Goal: Information Seeking & Learning: Check status

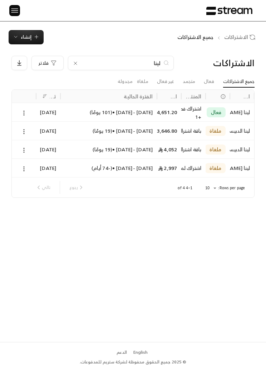
click at [140, 61] on input "لينا" at bounding box center [121, 63] width 80 height 8
click at [140, 59] on input "لينا" at bounding box center [121, 63] width 80 height 8
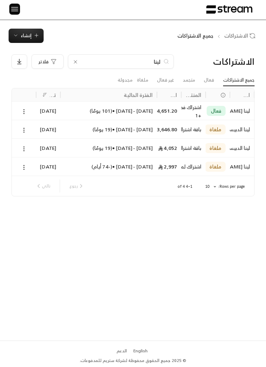
click at [154, 56] on div "لينا" at bounding box center [121, 61] width 106 height 14
click at [133, 65] on input "لينا" at bounding box center [121, 62] width 80 height 8
click at [124, 59] on input "لينا" at bounding box center [121, 62] width 80 height 8
click at [156, 60] on input "لينا" at bounding box center [121, 62] width 80 height 8
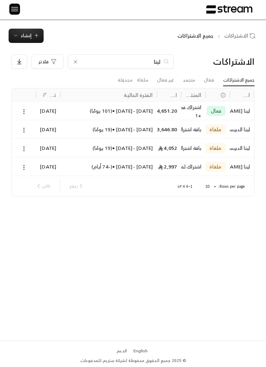
click at [156, 60] on input "لينا" at bounding box center [121, 62] width 80 height 8
type input "ح"
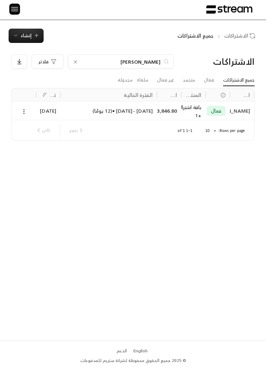
type input "[PERSON_NAME]"
click at [26, 107] on button at bounding box center [24, 111] width 8 height 8
click at [65, 109] on div at bounding box center [133, 183] width 266 height 367
click at [78, 107] on div "24/08/2025 - 23/09/2025 • ( 12 يومًا )" at bounding box center [109, 111] width 88 height 18
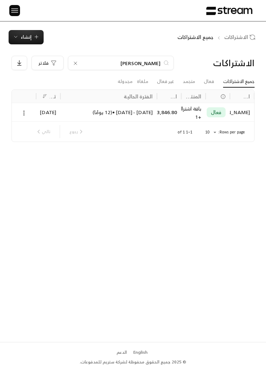
scroll to position [25, 0]
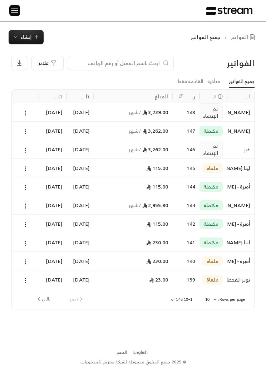
click at [131, 64] on input at bounding box center [116, 63] width 87 height 8
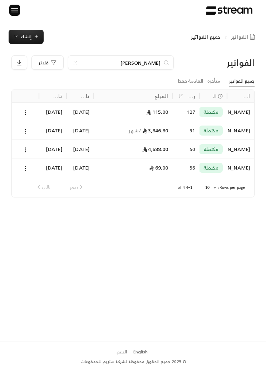
type input "[PERSON_NAME]"
click at [25, 35] on span "إنشاء" at bounding box center [26, 37] width 11 height 8
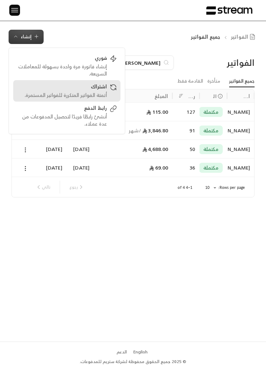
click at [69, 90] on div "اشتراك" at bounding box center [62, 87] width 90 height 9
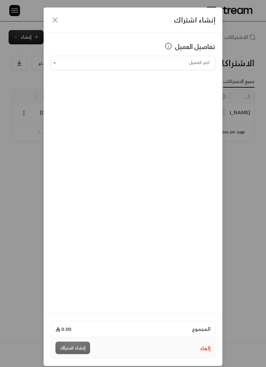
click at [179, 58] on input "اختر العميل" at bounding box center [133, 63] width 165 height 12
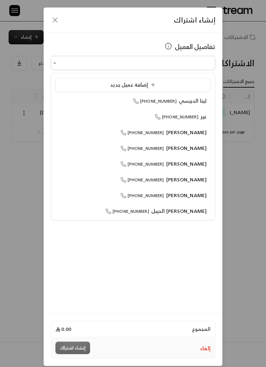
scroll to position [0, 0]
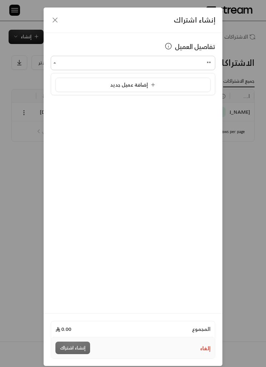
type input "*"
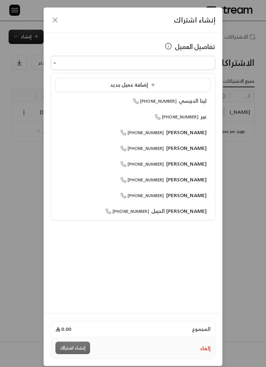
click at [97, 85] on div "إضافة عميل جديد" at bounding box center [133, 84] width 148 height 7
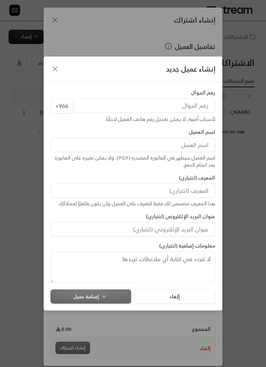
click at [107, 101] on input "tel" at bounding box center [144, 105] width 141 height 14
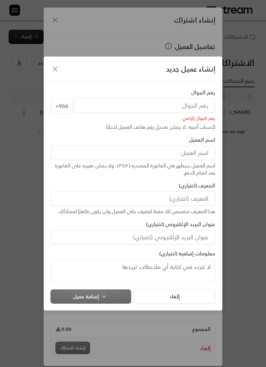
click at [190, 159] on input at bounding box center [133, 153] width 165 height 14
click at [203, 153] on input at bounding box center [133, 153] width 165 height 14
type input "نوره - نجد العبدالوهاب"
click at [198, 201] on input at bounding box center [133, 199] width 165 height 14
click at [204, 103] on input "tel" at bounding box center [144, 105] width 141 height 14
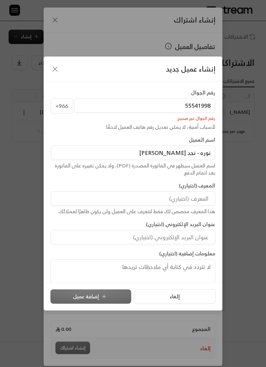
type input "555419982"
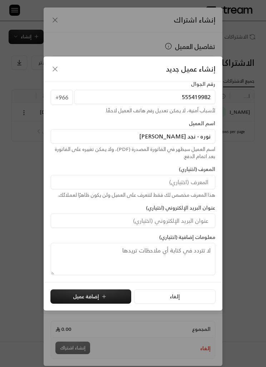
scroll to position [9, 0]
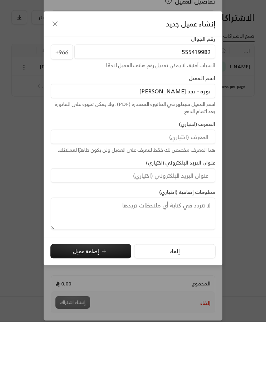
click at [110, 290] on button "إضافة عميل" at bounding box center [90, 297] width 81 height 14
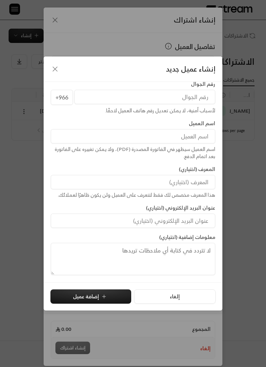
type input "**********"
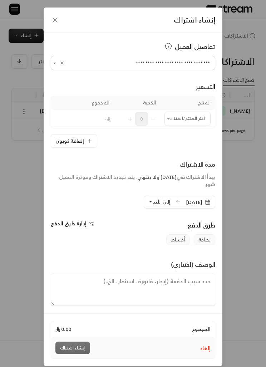
click at [187, 122] on input "اختر العميل" at bounding box center [188, 119] width 46 height 12
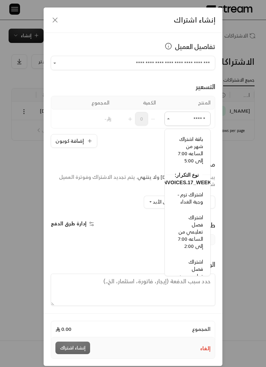
scroll to position [309, -1]
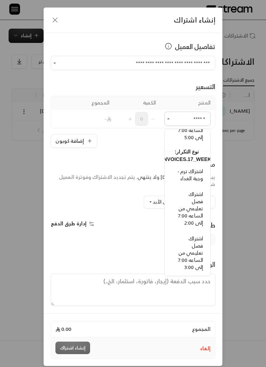
click at [199, 214] on span "اشتراك فصل تعليمي من الساعه 7:00 إلى 2:00" at bounding box center [190, 209] width 25 height 38
type input "******"
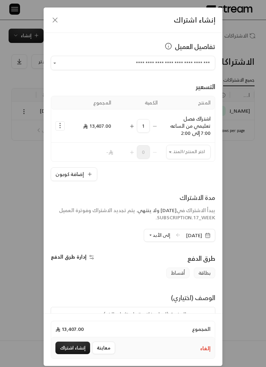
click at [185, 149] on input "اختر العميل" at bounding box center [189, 152] width 44 height 12
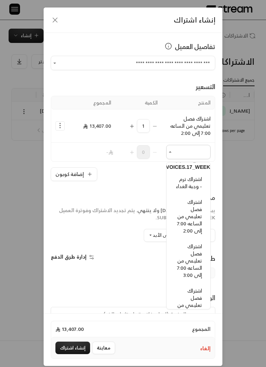
scroll to position [625, 0]
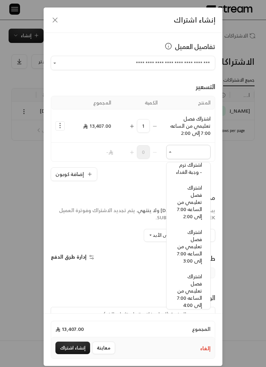
click at [197, 177] on span "اشتراك ترم - وجبة الغداء" at bounding box center [189, 168] width 26 height 16
type input "**********"
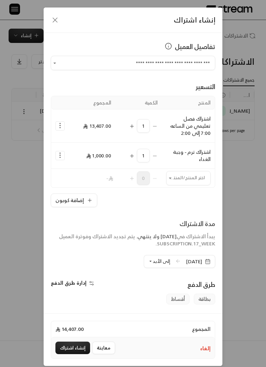
click at [61, 125] on icon "Selected Products" at bounding box center [60, 125] width 7 height 7
click at [72, 144] on link "إضافة كوبون" at bounding box center [83, 144] width 44 height 12
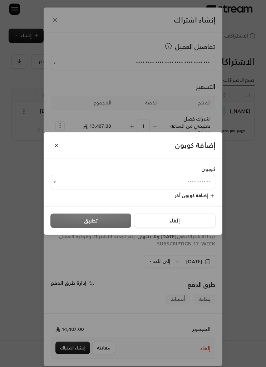
click at [199, 188] on input "اختر العميل" at bounding box center [133, 183] width 165 height 12
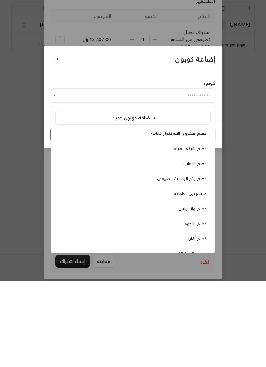
click at [199, 307] on span "خصم الإخوة" at bounding box center [196, 311] width 22 height 8
type input "**********"
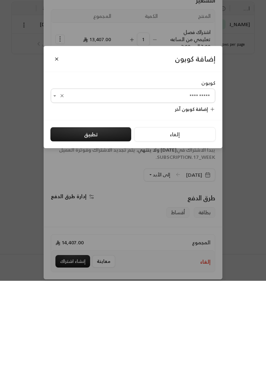
click at [117, 214] on button "تطبيق" at bounding box center [90, 221] width 81 height 14
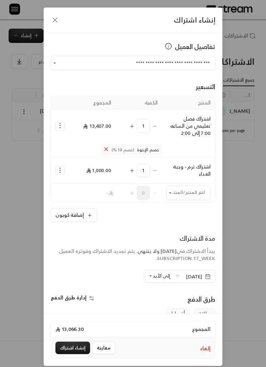
click at [199, 190] on input "اختر العميل" at bounding box center [189, 193] width 44 height 12
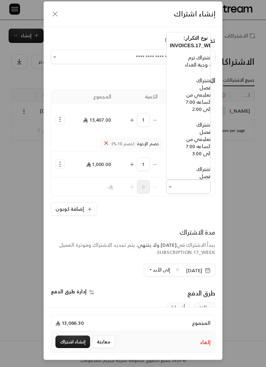
scroll to position [605, -5]
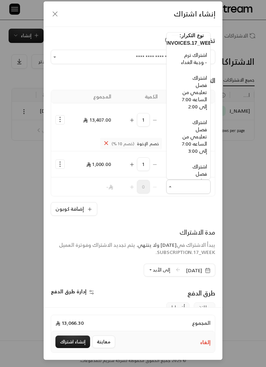
click at [196, 111] on span "اشتراك فصل تعليمي من الساعه 7:00 إلى 2:00" at bounding box center [194, 92] width 25 height 38
type input "**********"
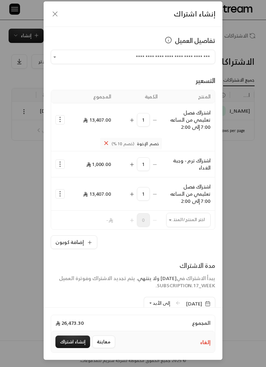
click at [61, 193] on icon "Selected Products" at bounding box center [60, 194] width 7 height 7
click at [97, 212] on span "إضافة كوبون" at bounding box center [89, 212] width 25 height 8
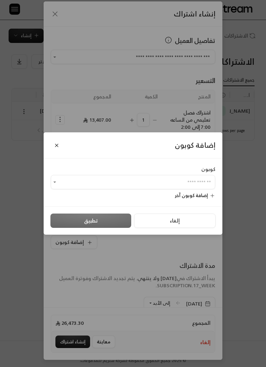
click at [164, 188] on input "اختر العميل" at bounding box center [133, 183] width 165 height 12
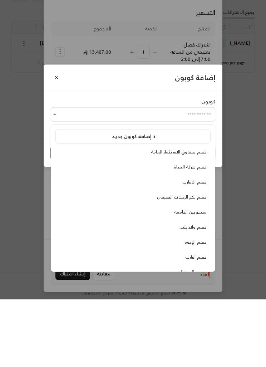
click at [201, 292] on span "خصم ولاء بلس" at bounding box center [193, 296] width 28 height 8
type input "**********"
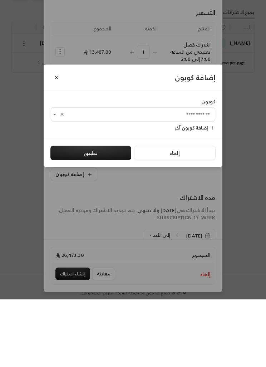
click at [113, 214] on button "تطبيق" at bounding box center [90, 221] width 81 height 14
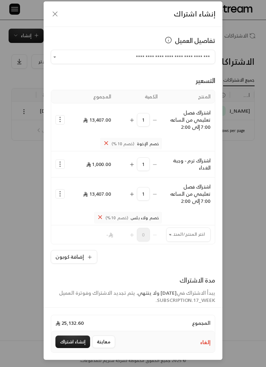
click at [190, 239] on input "اختر العميل" at bounding box center [189, 235] width 44 height 12
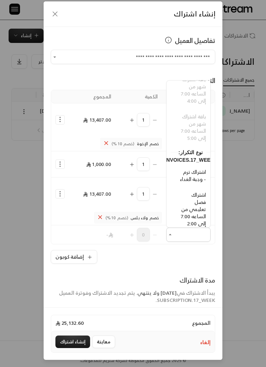
scroll to position [561, -5]
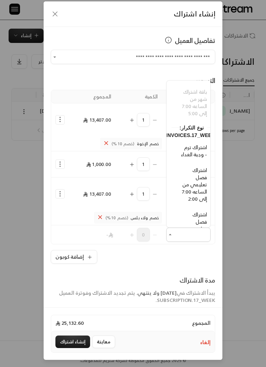
click at [202, 159] on span "اشتراك ترم - وجبة الغداء" at bounding box center [194, 151] width 26 height 16
type input "**********"
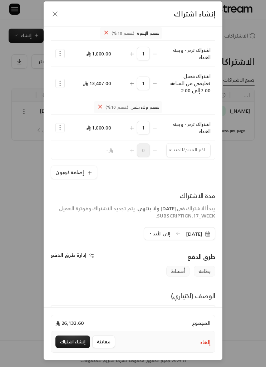
scroll to position [113, 0]
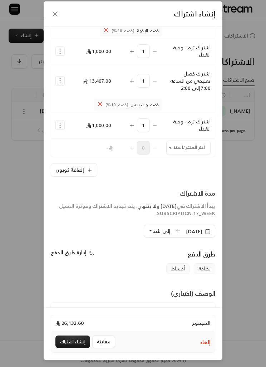
click at [153, 232] on span "إلى الأبد" at bounding box center [162, 231] width 18 height 8
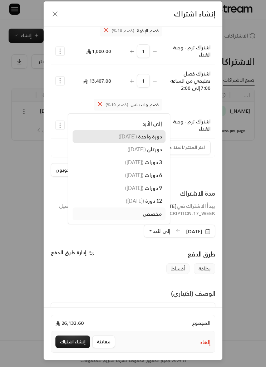
click at [140, 137] on span "دورة واحدة" at bounding box center [150, 137] width 24 height 6
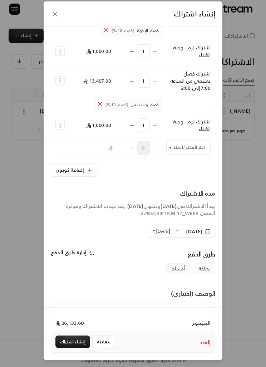
click at [210, 228] on span "[DATE]" at bounding box center [198, 231] width 25 height 7
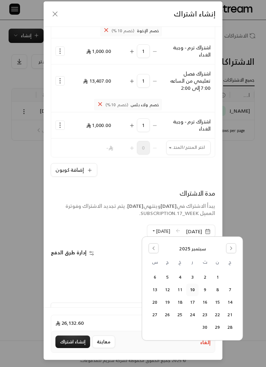
click at [234, 247] on icon "Go to the Next Month" at bounding box center [231, 248] width 5 height 5
click at [150, 244] on button "Go to the Previous Month" at bounding box center [154, 249] width 10 height 10
click at [232, 328] on button "24" at bounding box center [231, 328] width 12 height 12
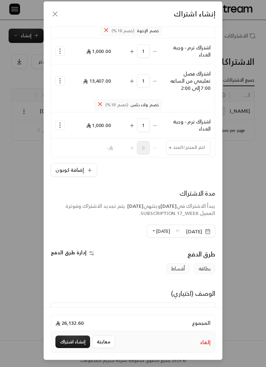
click at [79, 348] on button "إنشاء اشتراك" at bounding box center [73, 342] width 35 height 13
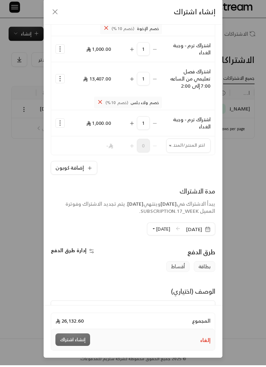
scroll to position [1, 0]
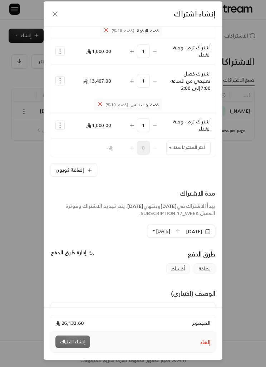
click at [72, 348] on div "إنشاء اشتراك" at bounding box center [73, 342] width 35 height 13
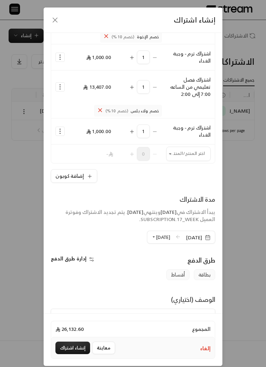
scroll to position [0, 0]
click at [54, 20] on icon "button" at bounding box center [55, 20] width 9 height 9
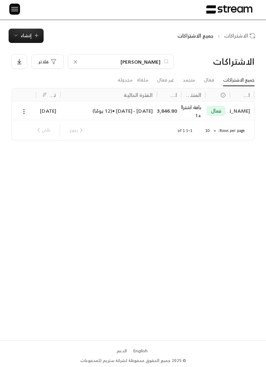
click at [77, 59] on icon at bounding box center [76, 62] width 6 height 6
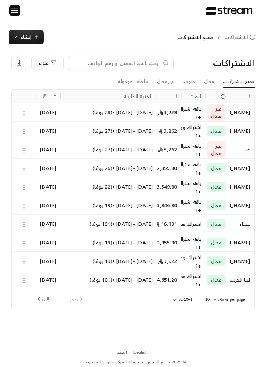
click at [21, 33] on span "إنشاء" at bounding box center [26, 37] width 11 height 8
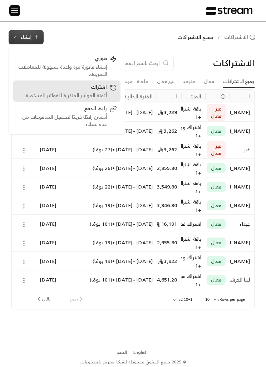
click at [93, 93] on div "أتمتة الفواتير المتكررة للفواتير المستمرة." at bounding box center [62, 95] width 90 height 7
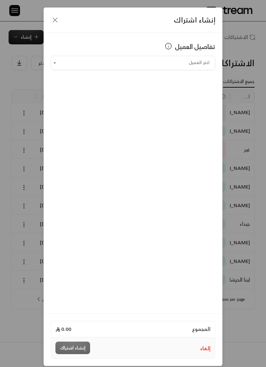
click at [191, 59] on input "اختر العميل" at bounding box center [133, 63] width 165 height 12
click at [90, 106] on li "نوره - نجد العبدالوهاب [PHONE_NUMBER]" at bounding box center [133, 101] width 155 height 14
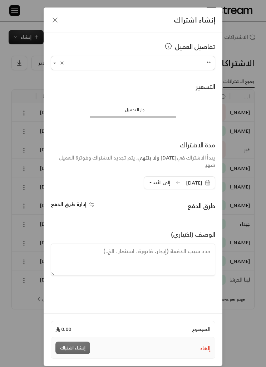
type input "**********"
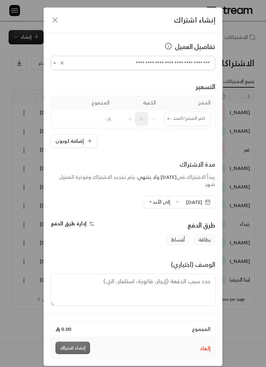
click at [174, 116] on input "اختر العميل" at bounding box center [188, 119] width 46 height 12
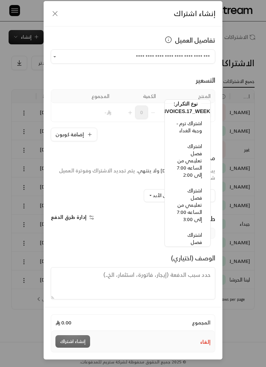
scroll to position [583, 0]
click at [189, 158] on span "اشتراك فصل تعليمي من الساعه 7:00 إلى 2:00" at bounding box center [190, 160] width 25 height 38
type input "**********"
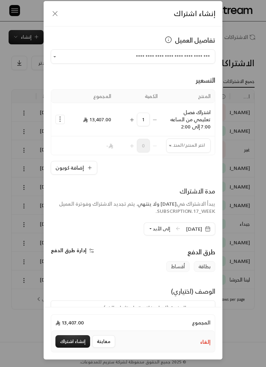
click at [183, 140] on input "اختر العميل" at bounding box center [189, 146] width 44 height 12
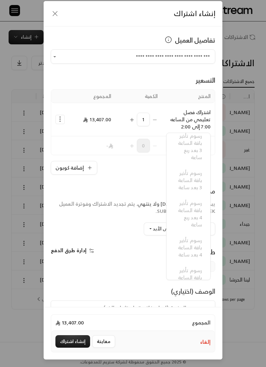
scroll to position [245, 0]
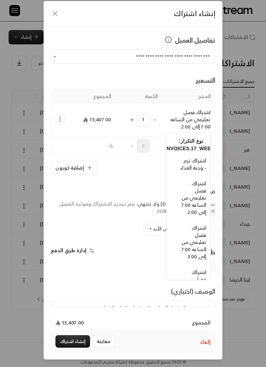
click at [188, 172] on span "اشتراك ترم - وجبة الغداء" at bounding box center [194, 164] width 26 height 16
type input "**********"
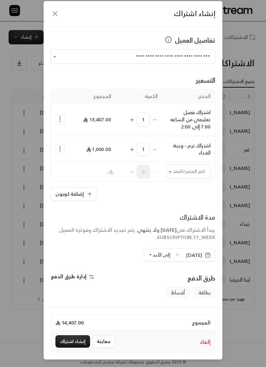
click at [175, 166] on input "اختر العميل" at bounding box center [189, 172] width 44 height 12
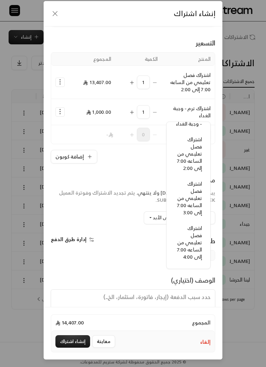
click at [188, 173] on span "اشتراك فصل تعليمي من الساعه 7:00 إلى 2:00" at bounding box center [189, 154] width 25 height 38
type input "**********"
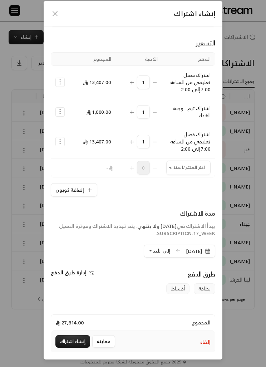
click at [176, 162] on input "اختر العميل" at bounding box center [189, 168] width 44 height 12
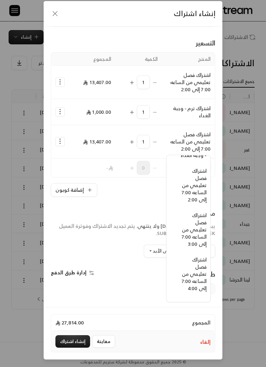
click at [190, 160] on span "اشتراك ترم - وجبة الغداء" at bounding box center [194, 152] width 26 height 16
type input "**********"
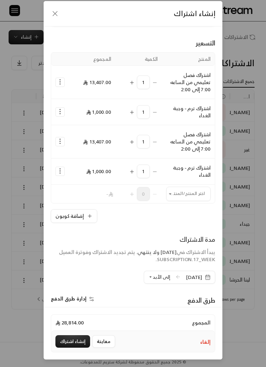
click at [59, 78] on icon "Selected Products" at bounding box center [60, 81] width 7 height 7
click at [80, 96] on span "إضافة كوبون" at bounding box center [89, 100] width 25 height 8
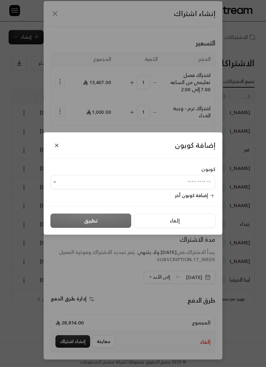
click at [94, 178] on input "اختر العميل" at bounding box center [133, 183] width 165 height 12
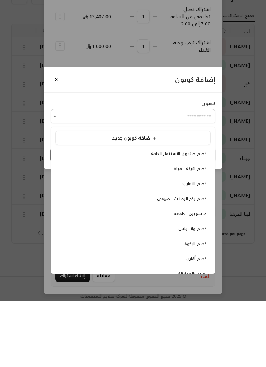
click at [188, 306] on span "خصم الإخوة" at bounding box center [196, 310] width 22 height 8
type input "**********"
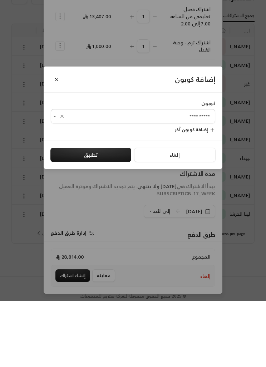
click at [84, 214] on button "تطبيق" at bounding box center [90, 221] width 81 height 14
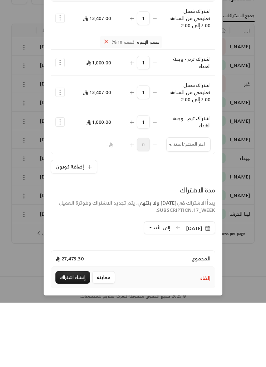
click at [62, 158] on icon "Selected Products" at bounding box center [60, 156] width 7 height 7
click at [79, 174] on span "إضافة كوبون" at bounding box center [89, 175] width 25 height 8
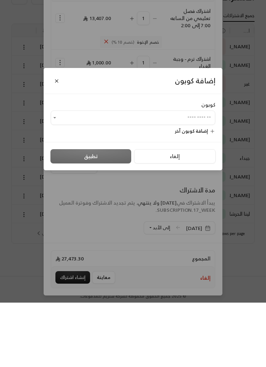
click at [96, 188] on input "اختر العميل" at bounding box center [133, 183] width 165 height 12
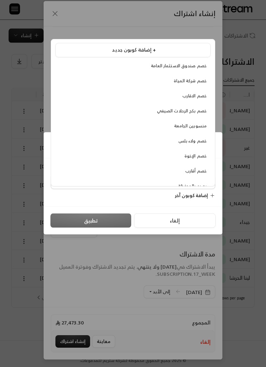
click at [181, 136] on li "خصم ولاء بلس" at bounding box center [133, 141] width 155 height 13
type input "**********"
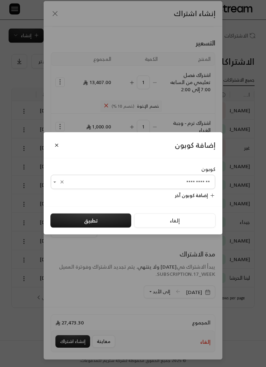
click at [73, 228] on button "تطبيق" at bounding box center [90, 221] width 81 height 14
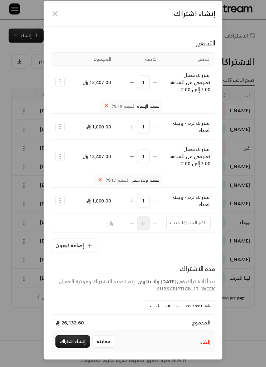
click at [153, 308] on span "إلى الأبد" at bounding box center [162, 307] width 18 height 8
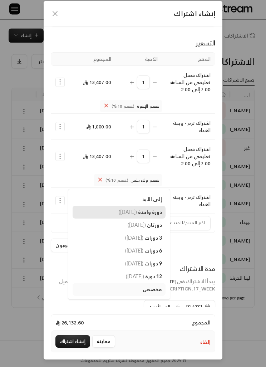
click at [138, 213] on span "دورة واحدة" at bounding box center [150, 213] width 24 height 6
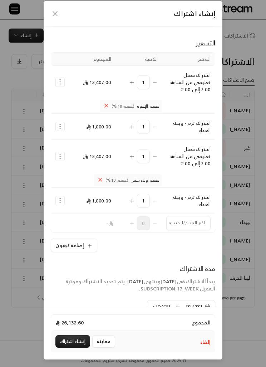
click at [71, 348] on button "إنشاء اشتراك" at bounding box center [73, 342] width 35 height 13
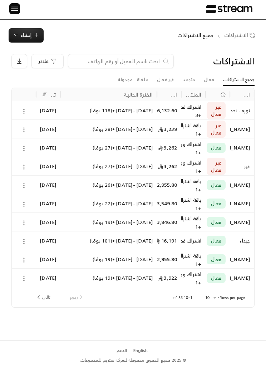
click at [20, 108] on button at bounding box center [24, 111] width 8 height 8
click at [33, 126] on link "عرض" at bounding box center [31, 129] width 17 height 12
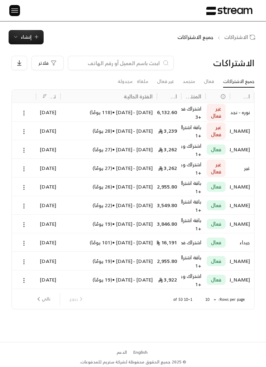
click at [99, 65] on input at bounding box center [116, 63] width 87 height 8
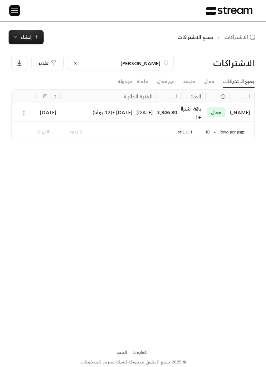
type input "[PERSON_NAME]"
click at [27, 109] on button at bounding box center [24, 113] width 8 height 8
click at [34, 126] on link "عرض" at bounding box center [31, 131] width 17 height 12
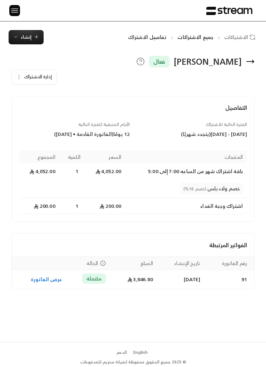
click at [23, 39] on span "إنشاء" at bounding box center [26, 37] width 11 height 8
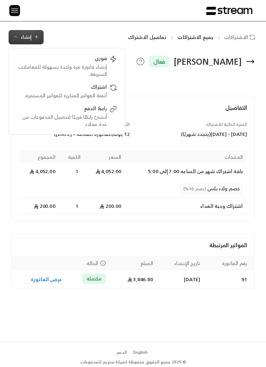
click at [128, 339] on div "[PERSON_NAME] فعال إدارة الاشتراك التفاصيل الفترة الحالية للاشتراك [DATE] - [DA…" at bounding box center [133, 193] width 266 height 298
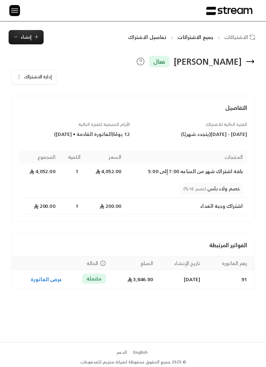
click at [26, 34] on span "إنشاء" at bounding box center [26, 37] width 11 height 8
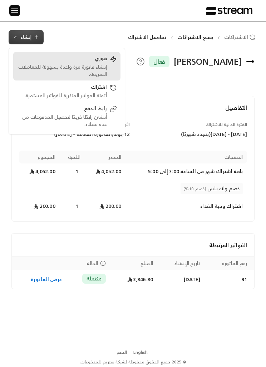
click at [62, 65] on div "إنشاء فاتورة مرة واحدة بسهولة للمعاملات السريعة." at bounding box center [62, 70] width 90 height 14
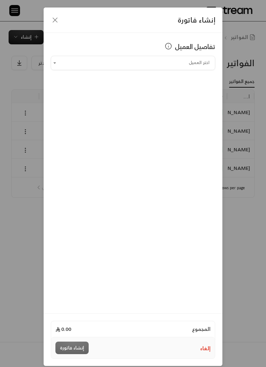
click at [72, 63] on input "اختر العميل" at bounding box center [133, 63] width 165 height 12
click at [85, 103] on div "[PERSON_NAME] [PHONE_NUMBER]" at bounding box center [133, 100] width 148 height 7
type input "**********"
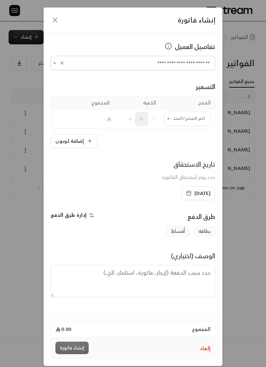
click at [197, 119] on input "اختر العميل" at bounding box center [188, 119] width 46 height 12
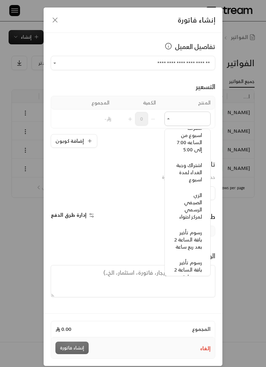
scroll to position [66, 0]
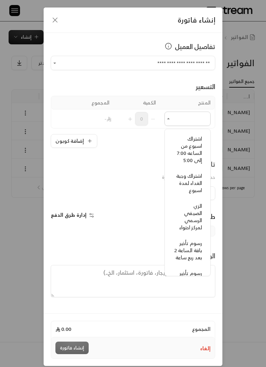
click at [198, 150] on span "اشتراك اسبوع من الساعه 7:00 إلى 5:00" at bounding box center [189, 149] width 25 height 30
type input "**********"
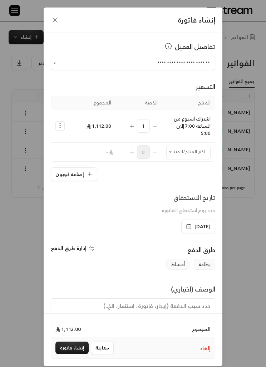
click at [59, 127] on icon "Selected Products" at bounding box center [60, 125] width 7 height 7
click at [194, 126] on span "اشتراك اسبوع من الساعه 7:00 إلى 5:00" at bounding box center [192, 125] width 37 height 23
click at [154, 127] on div "1" at bounding box center [139, 126] width 38 height 14
click at [62, 126] on icon "Selected Products" at bounding box center [60, 125] width 7 height 7
click at [84, 157] on span "إزالة المنتج" at bounding box center [90, 156] width 21 height 8
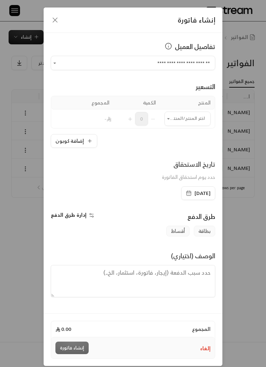
click at [197, 117] on input "اختر العميل" at bounding box center [188, 119] width 46 height 12
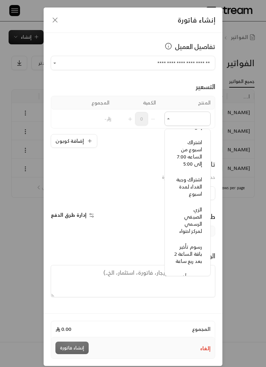
scroll to position [61, 0]
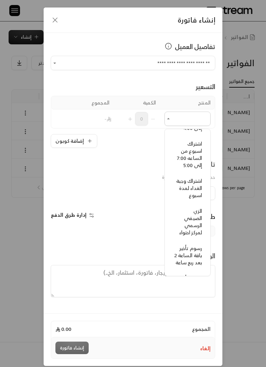
click at [197, 161] on span "اشتراك اسبوع من الساعه 7:00 إلى 5:00" at bounding box center [189, 154] width 25 height 30
type input "**********"
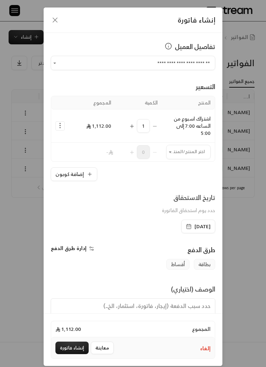
click at [158, 125] on td "1" at bounding box center [139, 126] width 47 height 33
click at [58, 14] on div "إنشاء فاتورة" at bounding box center [133, 20] width 179 height 25
click at [58, 20] on icon "button" at bounding box center [55, 20] width 9 height 9
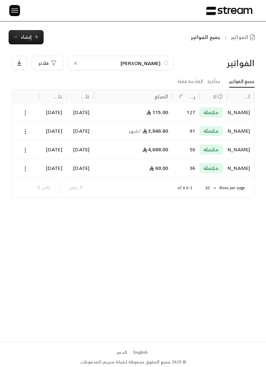
click at [20, 38] on span "إنشاء" at bounding box center [26, 37] width 27 height 8
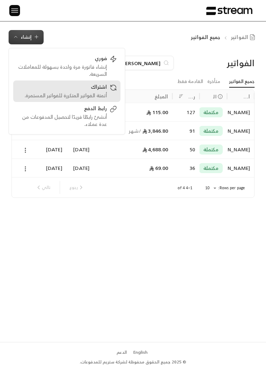
click at [68, 96] on div "أتمتة الفواتير المتكررة للفواتير المستمرة." at bounding box center [62, 95] width 90 height 7
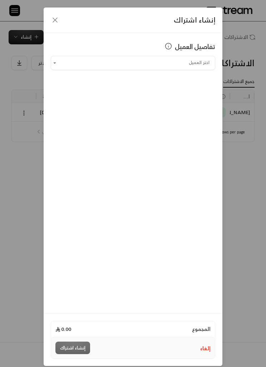
click at [205, 59] on input "اختر العميل" at bounding box center [133, 63] width 165 height 12
click at [94, 98] on div "[PERSON_NAME] [PHONE_NUMBER]" at bounding box center [133, 100] width 148 height 7
type input "**********"
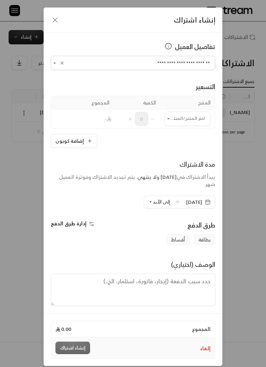
click at [173, 116] on input "اختر العميل" at bounding box center [188, 119] width 46 height 12
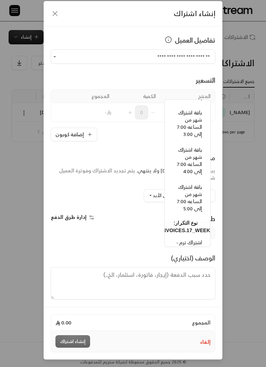
scroll to position [466, 0]
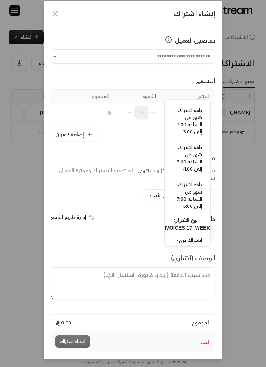
click at [198, 193] on span "باقة اشتراك شهر من الساعه 7:00 إلى 5:00" at bounding box center [189, 195] width 25 height 30
type input "**********"
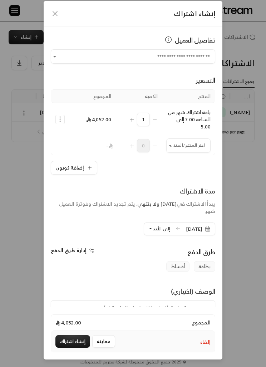
click at [60, 117] on circle "Selected Products" at bounding box center [60, 117] width 1 height 1
click at [80, 134] on span "إضافة كوبون" at bounding box center [89, 138] width 25 height 8
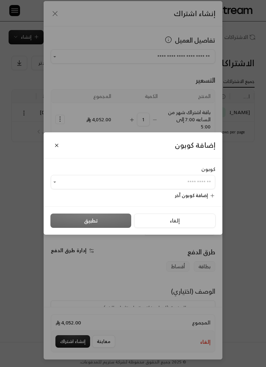
click at [107, 183] on input "اختر العميل" at bounding box center [133, 183] width 165 height 12
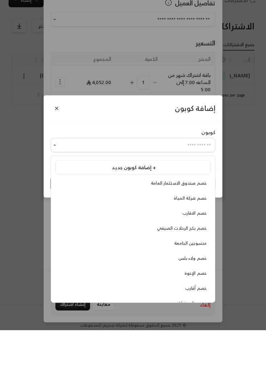
scroll to position [23, 0]
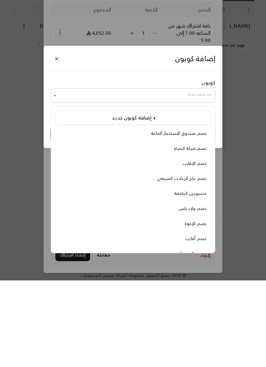
click at [202, 292] on span "خصم ولاء بلس" at bounding box center [193, 296] width 28 height 8
type input "**********"
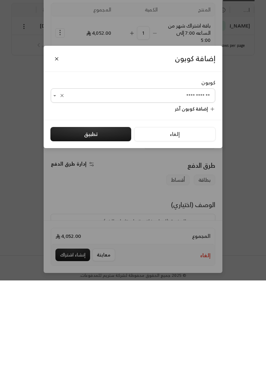
click at [71, 214] on button "تطبيق" at bounding box center [90, 221] width 81 height 14
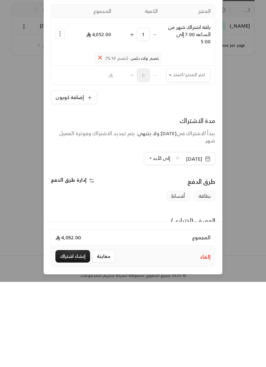
scroll to position [6, 0]
click at [95, 143] on td "خصم ولاء بلس (خصم 10%)" at bounding box center [106, 143] width 111 height 15
click at [155, 122] on div "1" at bounding box center [139, 120] width 38 height 14
click at [154, 119] on div "1" at bounding box center [139, 120] width 38 height 14
click at [102, 144] on icon "Selected Products" at bounding box center [99, 143] width 3 height 3
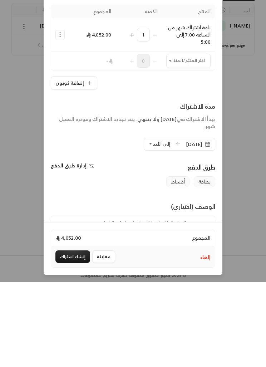
click at [158, 121] on div "1" at bounding box center [139, 120] width 38 height 14
click at [160, 119] on td "1" at bounding box center [139, 120] width 47 height 33
click at [63, 115] on div "إضافة كوبون إزالة المنتج" at bounding box center [60, 119] width 9 height 9
click at [59, 120] on icon "Selected Products" at bounding box center [60, 119] width 7 height 7
click at [84, 149] on span "إزالة المنتج" at bounding box center [90, 150] width 21 height 8
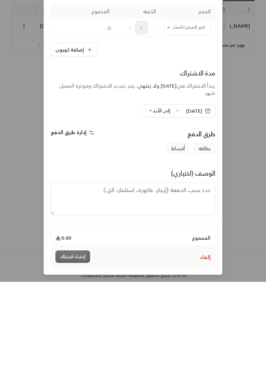
click at [191, 109] on input "اختر العميل" at bounding box center [188, 113] width 46 height 12
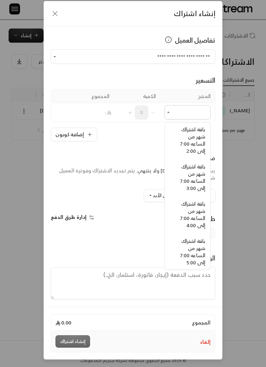
scroll to position [434, -3]
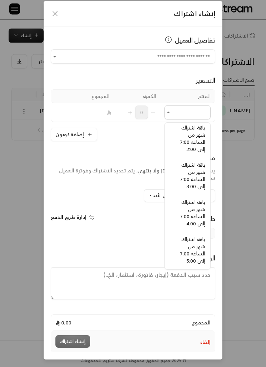
click at [197, 217] on span "باقة اشتراك شهر من الساعه 7:00 إلى 4:00" at bounding box center [193, 213] width 25 height 30
type input "**********"
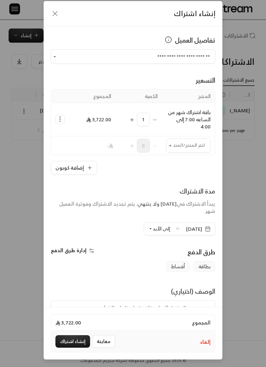
click at [61, 118] on icon "Selected Products" at bounding box center [60, 119] width 7 height 7
click at [83, 138] on span "إضافة كوبون" at bounding box center [89, 138] width 25 height 8
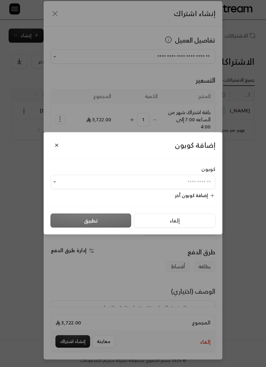
click at [199, 188] on input "اختر العميل" at bounding box center [133, 183] width 165 height 12
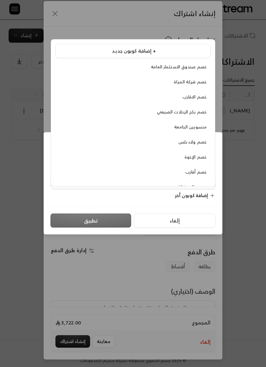
click at [201, 138] on span "خصم ولاء بلس" at bounding box center [193, 142] width 28 height 8
type input "**********"
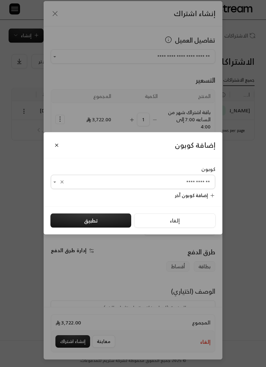
click at [98, 228] on button "تطبيق" at bounding box center [90, 221] width 81 height 14
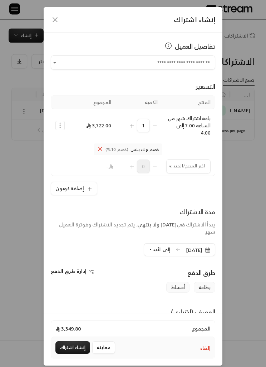
scroll to position [0, 0]
click at [159, 122] on td "1" at bounding box center [139, 126] width 47 height 33
click at [159, 126] on td "1" at bounding box center [139, 126] width 47 height 33
click at [104, 149] on icon "Selected Products" at bounding box center [100, 149] width 6 height 6
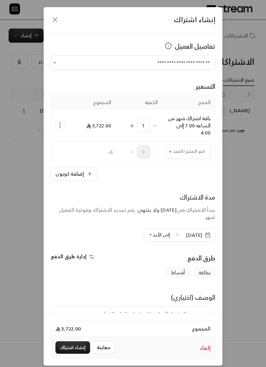
click at [153, 125] on div "1" at bounding box center [139, 126] width 38 height 14
click at [160, 125] on td "1" at bounding box center [139, 126] width 47 height 33
click at [194, 125] on span "باقة اشتراك شهر من الساعه 7:00 إلى 4:00" at bounding box center [189, 125] width 43 height 23
click at [62, 123] on icon "Selected Products" at bounding box center [60, 125] width 7 height 7
click at [102, 155] on link "إزالة المنتج" at bounding box center [83, 156] width 44 height 12
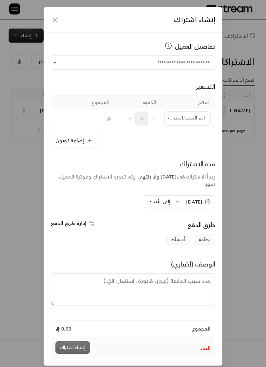
click at [177, 118] on input "اختر العميل" at bounding box center [188, 119] width 46 height 12
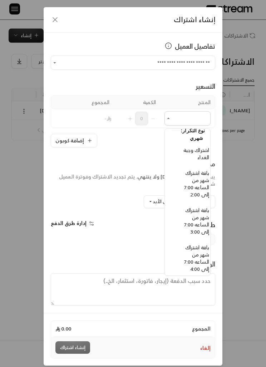
scroll to position [395, -7]
click at [201, 223] on span "باقة اشتراك شهر من الساعه 7:00 إلى 3:00" at bounding box center [196, 221] width 25 height 30
type input "**********"
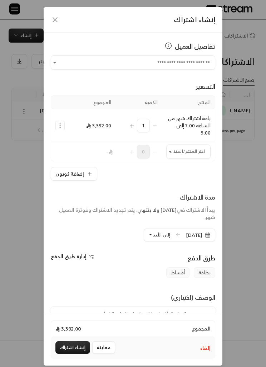
click at [60, 128] on circle "Selected Products" at bounding box center [60, 128] width 1 height 1
click at [100, 155] on span "إزالة المنتج" at bounding box center [90, 156] width 21 height 8
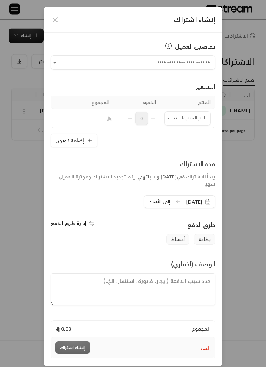
click at [55, 121] on div "Selected Products" at bounding box center [59, 118] width 12 height 7
click at [182, 116] on input "اختر العميل" at bounding box center [188, 119] width 46 height 12
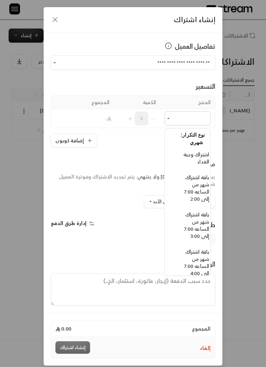
scroll to position [394, -8]
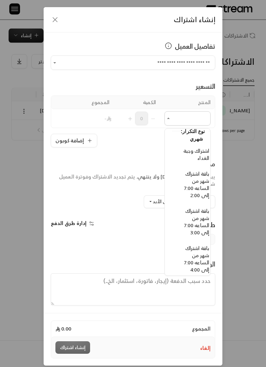
click at [206, 225] on span "باقة اشتراك شهر من الساعه 7:00 إلى 3:00" at bounding box center [196, 222] width 25 height 30
type input "**********"
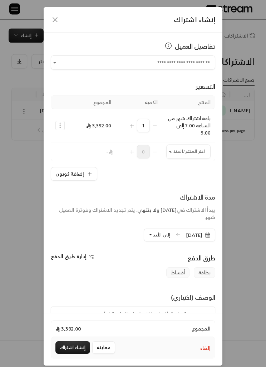
click at [58, 125] on icon "Selected Products" at bounding box center [60, 125] width 7 height 7
click at [101, 142] on span "إضافة كوبون" at bounding box center [89, 144] width 25 height 8
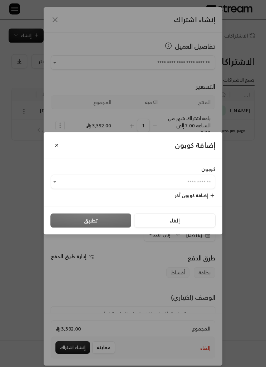
click at [187, 188] on input "اختر العميل" at bounding box center [133, 183] width 165 height 12
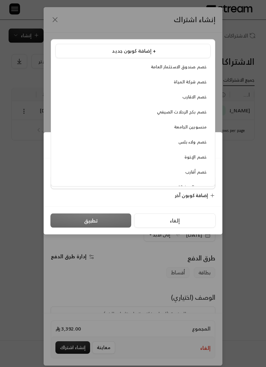
click at [198, 138] on span "خصم ولاء بلس" at bounding box center [193, 142] width 28 height 8
type input "**********"
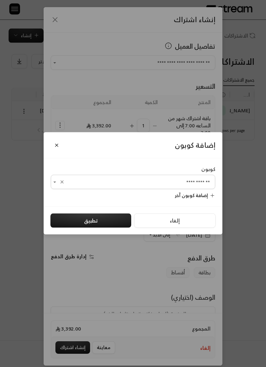
click at [82, 228] on button "تطبيق" at bounding box center [90, 221] width 81 height 14
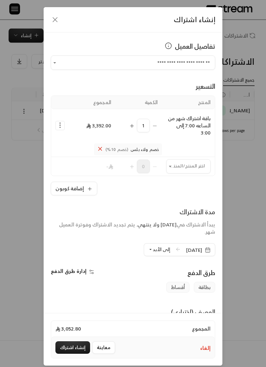
click at [57, 62] on icon "Open" at bounding box center [55, 63] width 6 height 6
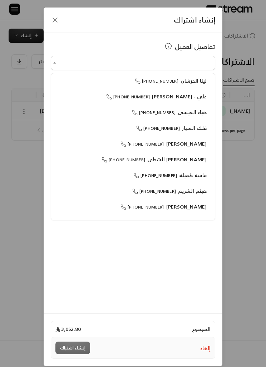
scroll to position [0, 0]
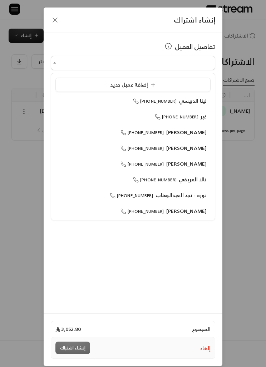
click at [199, 118] on span "غير" at bounding box center [203, 117] width 8 height 8
type input "**********"
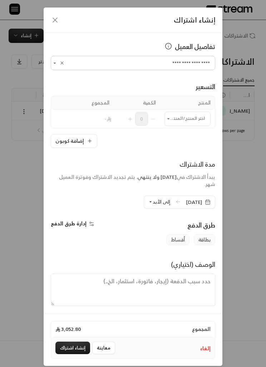
click at [196, 115] on input "اختر العميل" at bounding box center [188, 119] width 46 height 12
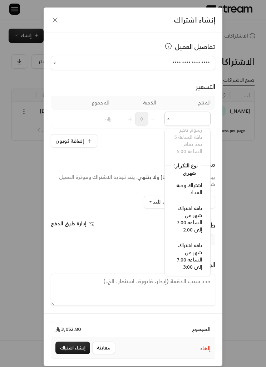
scroll to position [360, 0]
click at [197, 218] on span "باقة اشتراك شهر من الساعه 7:00 إلى 2:00" at bounding box center [189, 218] width 25 height 30
type input "**********"
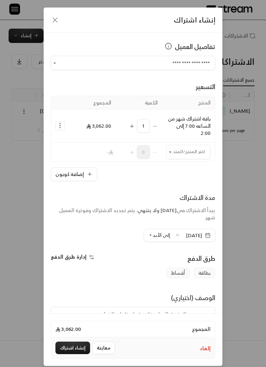
click at [64, 124] on button "Selected Products" at bounding box center [60, 126] width 9 height 9
click at [99, 142] on span "إضافة كوبون" at bounding box center [89, 144] width 25 height 8
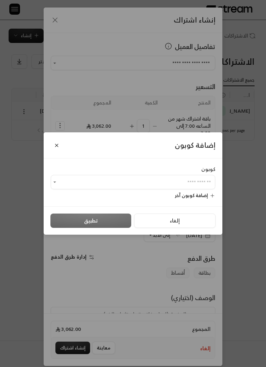
click at [195, 188] on input "اختر العميل" at bounding box center [133, 183] width 165 height 12
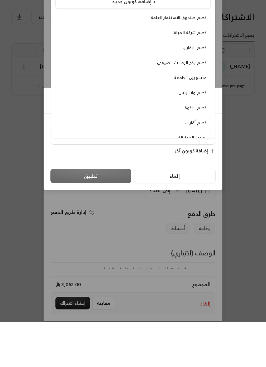
scroll to position [1, 0]
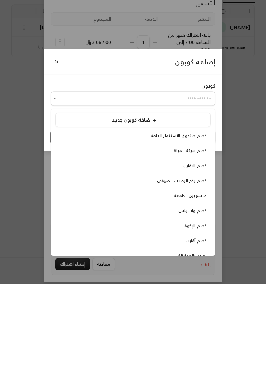
click at [202, 291] on span "خصم ولاء بلس" at bounding box center [193, 295] width 28 height 8
type input "**********"
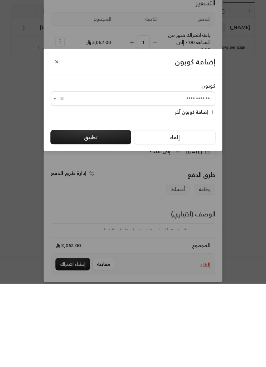
click at [86, 214] on button "تطبيق" at bounding box center [90, 221] width 81 height 14
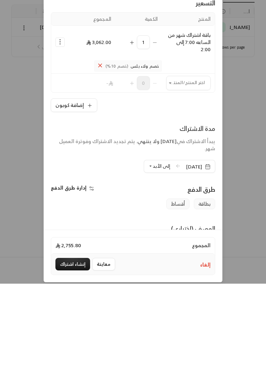
click at [53, 16] on icon "button" at bounding box center [55, 20] width 9 height 9
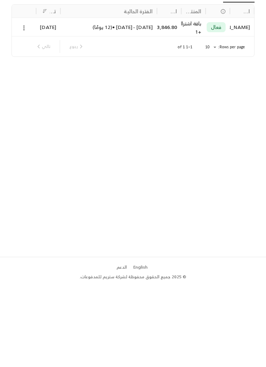
click at [75, 59] on icon at bounding box center [76, 62] width 6 height 6
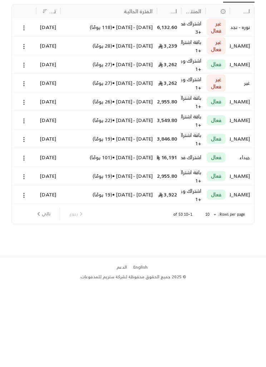
scroll to position [0, 0]
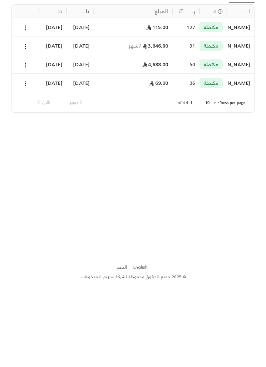
click at [77, 64] on icon at bounding box center [76, 64] width 6 height 6
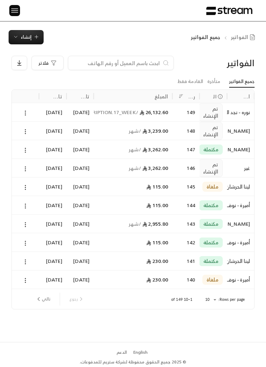
click at [153, 67] on input at bounding box center [116, 63] width 87 height 8
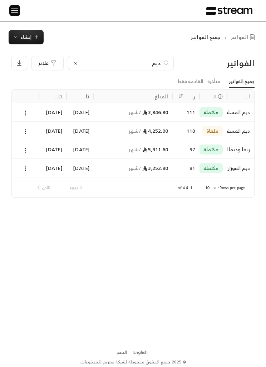
type input "ديم"
click at [27, 166] on icon at bounding box center [25, 169] width 6 height 6
click at [31, 187] on li "عرض" at bounding box center [32, 187] width 17 height 12
click at [154, 62] on input "ديم" at bounding box center [121, 63] width 80 height 8
click at [74, 63] on icon at bounding box center [76, 64] width 6 height 6
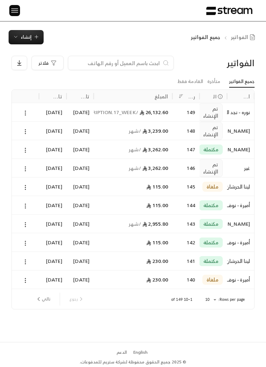
click at [93, 65] on input at bounding box center [116, 63] width 87 height 8
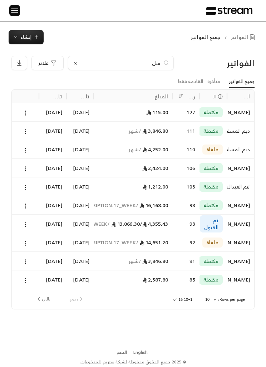
type input "سل"
click at [23, 165] on button at bounding box center [25, 169] width 8 height 8
click at [32, 188] on li "عرض" at bounding box center [32, 187] width 17 height 12
click at [154, 64] on input "سل" at bounding box center [121, 63] width 80 height 8
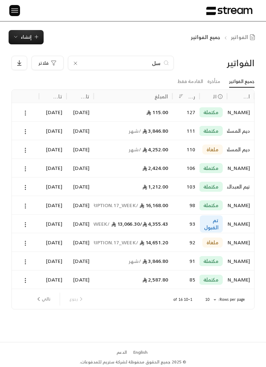
click at [157, 62] on input "سل" at bounding box center [121, 63] width 80 height 8
click at [80, 59] on div "سل" at bounding box center [121, 63] width 106 height 14
click at [77, 62] on icon at bounding box center [76, 64] width 6 height 6
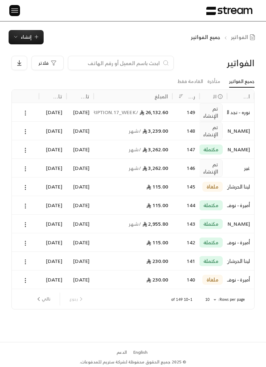
click at [98, 65] on input at bounding box center [116, 63] width 87 height 8
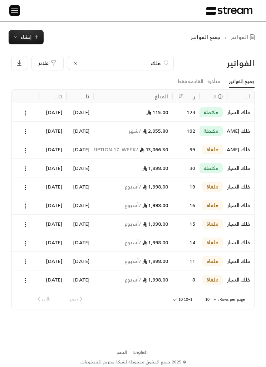
type input "فلك"
click at [24, 109] on button at bounding box center [25, 113] width 8 height 8
click at [74, 129] on div at bounding box center [133, 183] width 266 height 367
click at [28, 133] on icon at bounding box center [25, 132] width 6 height 6
click at [34, 147] on li "عرض" at bounding box center [32, 150] width 17 height 12
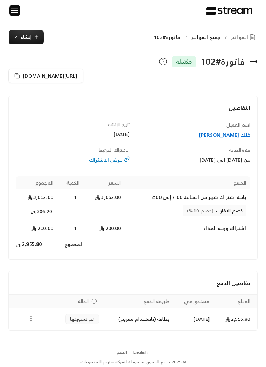
click at [28, 36] on span "إنشاء" at bounding box center [26, 37] width 11 height 8
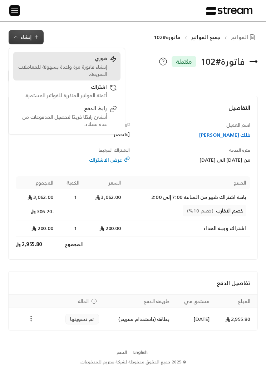
click at [76, 65] on div "إنشاء فاتورة مرة واحدة بسهولة للمعاملات السريعة." at bounding box center [62, 70] width 90 height 14
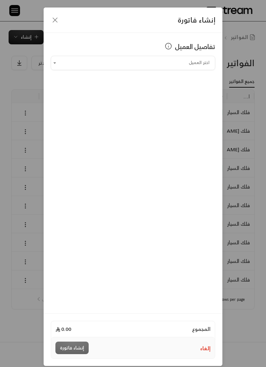
click at [55, 21] on icon "button" at bounding box center [55, 20] width 9 height 9
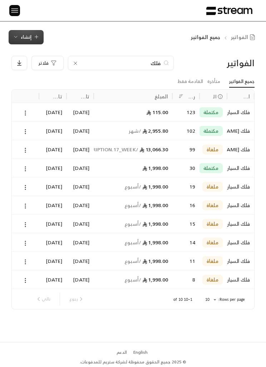
click at [30, 37] on span "إنشاء" at bounding box center [26, 37] width 11 height 8
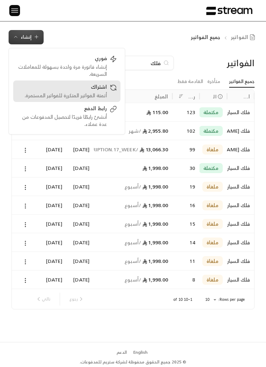
click at [80, 93] on div "أتمتة الفواتير المتكررة للفواتير المستمرة." at bounding box center [62, 95] width 90 height 7
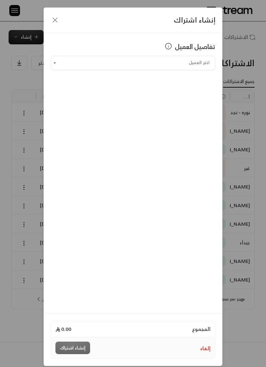
click at [87, 58] on input "اختر العميل" at bounding box center [133, 63] width 165 height 12
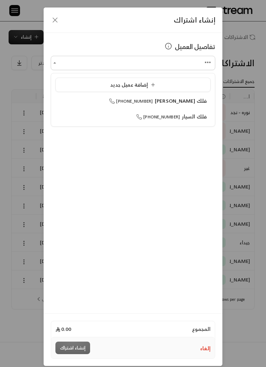
click at [115, 105] on li "فلك [PERSON_NAME] [PHONE_NUMBER]" at bounding box center [133, 101] width 155 height 14
type input "**********"
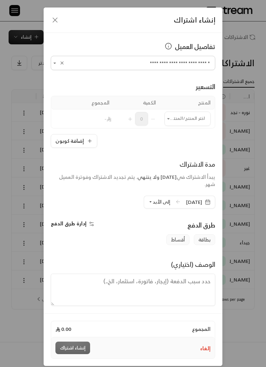
click at [174, 120] on input "اختر العميل" at bounding box center [188, 119] width 46 height 12
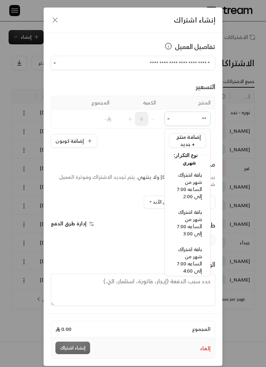
click at [182, 186] on span "باقة اشتراك شهر من الساعه 7:00 إلى 2:00" at bounding box center [189, 185] width 25 height 30
type input "**"
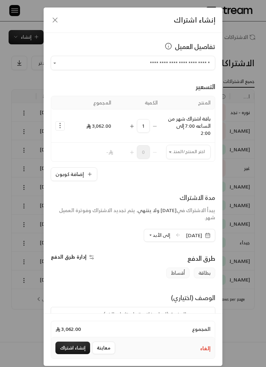
click at [59, 125] on icon "Selected Products" at bounding box center [60, 125] width 7 height 7
click at [82, 144] on span "إضافة كوبون" at bounding box center [89, 144] width 25 height 8
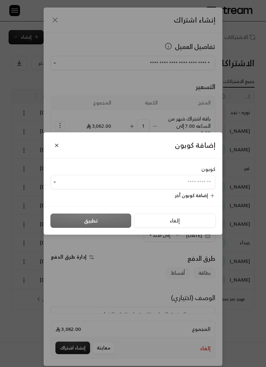
click at [95, 181] on input "اختر العميل" at bounding box center [133, 183] width 165 height 12
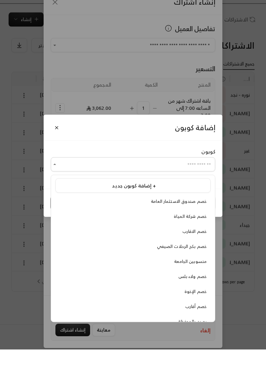
scroll to position [1, 0]
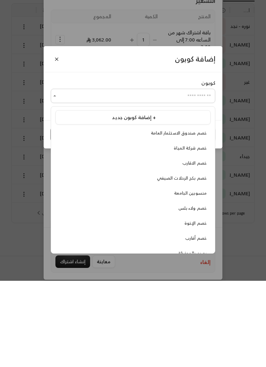
click at [183, 246] on span "خصم الاقارب" at bounding box center [195, 250] width 24 height 8
type input "**********"
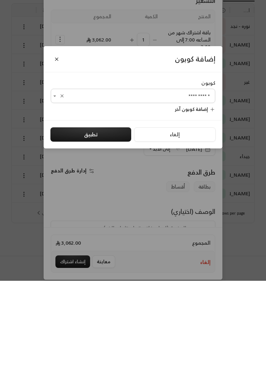
click at [82, 214] on button "تطبيق" at bounding box center [90, 221] width 81 height 14
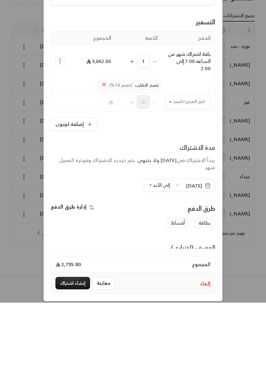
scroll to position [19, 0]
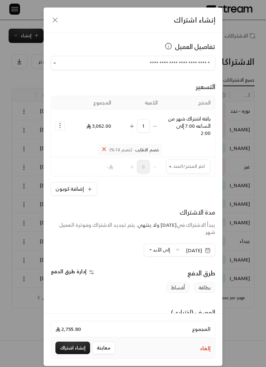
click at [56, 20] on icon "button" at bounding box center [55, 20] width 9 height 9
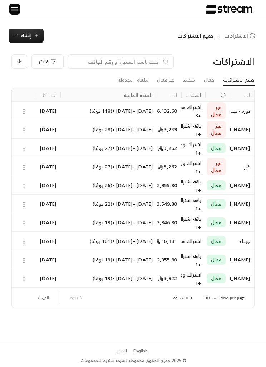
click at [102, 58] on input at bounding box center [116, 62] width 87 height 8
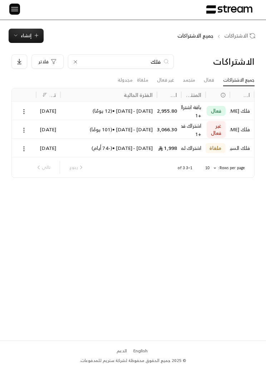
scroll to position [8, 0]
type input "فلك"
click at [73, 59] on icon at bounding box center [76, 62] width 6 height 6
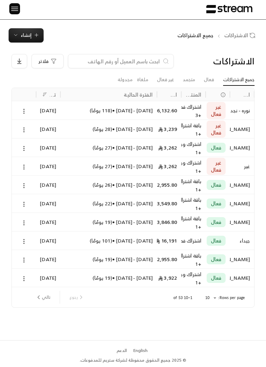
scroll to position [8, 0]
click at [109, 58] on input at bounding box center [116, 62] width 87 height 8
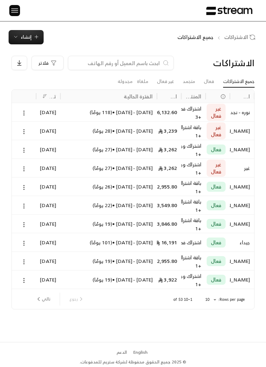
click at [105, 60] on input at bounding box center [116, 63] width 87 height 8
type input "عمر"
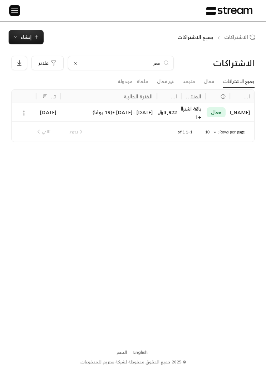
click at [18, 112] on div at bounding box center [24, 112] width 16 height 18
click at [130, 64] on input "عمر" at bounding box center [121, 63] width 80 height 8
click at [127, 67] on input "عمر" at bounding box center [121, 63] width 80 height 8
click at [151, 63] on input "عمر" at bounding box center [121, 63] width 80 height 8
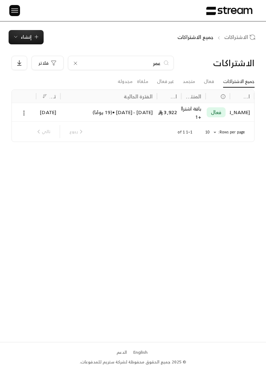
click at [151, 63] on input "عمر" at bounding box center [121, 63] width 80 height 8
click at [151, 64] on input "عمر" at bounding box center [121, 63] width 80 height 8
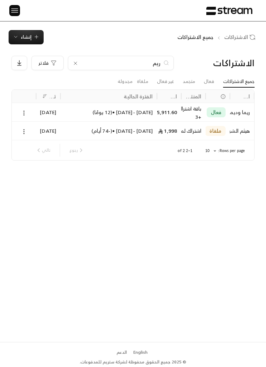
type input "ريم"
click at [25, 110] on icon at bounding box center [24, 113] width 6 height 6
click at [32, 129] on link "عرض" at bounding box center [31, 131] width 17 height 12
click at [118, 62] on input "ريم" at bounding box center [121, 63] width 80 height 8
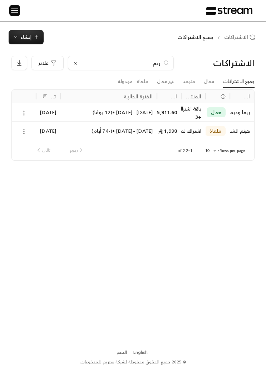
click at [123, 66] on input "ريم" at bounding box center [121, 63] width 80 height 8
click at [122, 64] on input "ريم" at bounding box center [121, 63] width 80 height 8
click at [122, 63] on input "ريم" at bounding box center [121, 63] width 80 height 8
type input "ثن"
click at [25, 114] on icon at bounding box center [24, 113] width 6 height 6
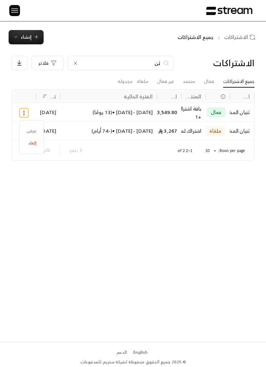
click at [35, 129] on link "عرض" at bounding box center [31, 131] width 17 height 12
click at [157, 66] on input "ثن" at bounding box center [121, 63] width 80 height 8
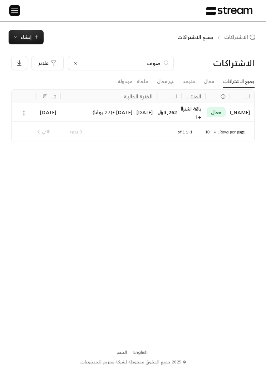
type input "صوف"
click at [22, 115] on icon at bounding box center [24, 113] width 6 height 6
click at [32, 132] on link "عرض" at bounding box center [31, 131] width 17 height 12
click at [115, 64] on input "صوف" at bounding box center [121, 63] width 80 height 8
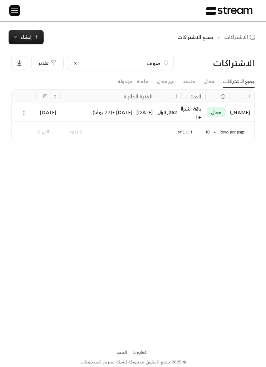
click at [111, 64] on input "صوف" at bounding box center [121, 63] width 80 height 8
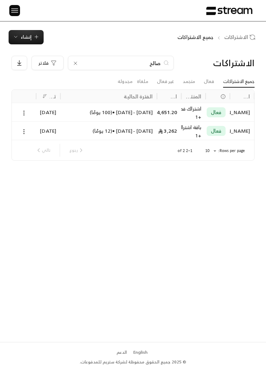
type input "صالح"
click at [27, 110] on icon at bounding box center [24, 113] width 6 height 6
click at [32, 129] on link "عرض" at bounding box center [31, 131] width 17 height 12
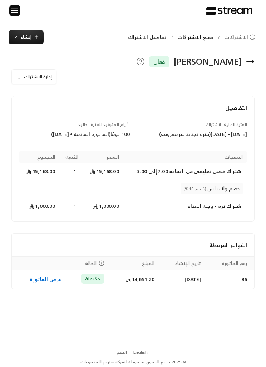
click at [25, 33] on span "إنشاء" at bounding box center [26, 37] width 11 height 8
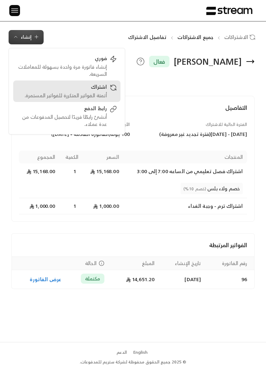
click at [78, 95] on div "أتمتة الفواتير المتكررة للفواتير المستمرة." at bounding box center [62, 95] width 90 height 7
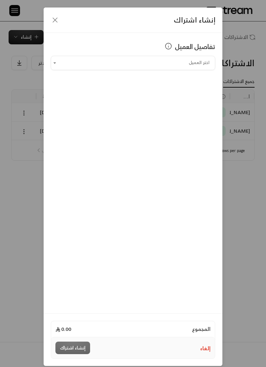
click at [65, 62] on input "اختر العميل" at bounding box center [133, 63] width 165 height 12
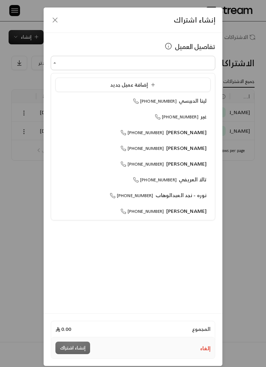
click at [160, 117] on icon at bounding box center [158, 117] width 6 height 6
type input "**********"
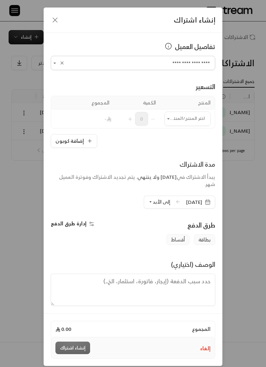
click at [170, 121] on icon "Open" at bounding box center [168, 119] width 6 height 6
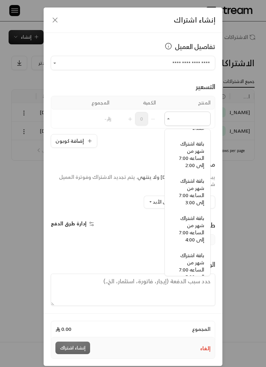
scroll to position [424, -2]
click at [189, 192] on span "باقة اشتراك شهر من الساعه 7:00 إلى 3:00" at bounding box center [191, 192] width 25 height 30
type input "**********"
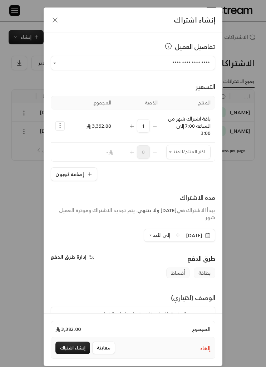
click at [59, 123] on icon "Selected Products" at bounding box center [60, 125] width 7 height 7
click at [79, 153] on link "إزالة المنتج" at bounding box center [83, 156] width 44 height 12
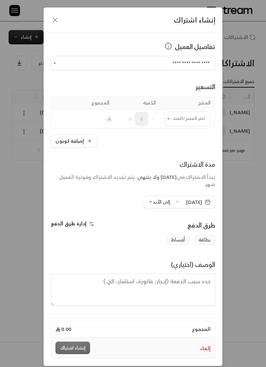
click at [173, 118] on input "اختر العميل" at bounding box center [188, 119] width 46 height 12
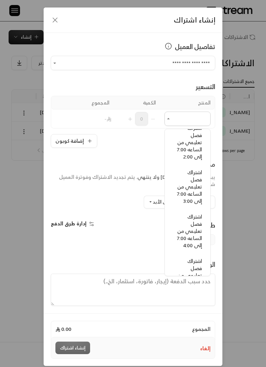
scroll to position [631, 0]
click at [195, 193] on span "اشتراك فصل تعليمي من الساعه 7:00 إلى 3:00" at bounding box center [189, 187] width 25 height 38
type input "**********"
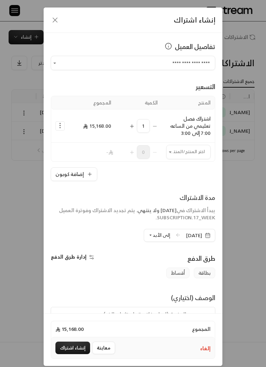
click at [57, 124] on icon "Selected Products" at bounding box center [60, 125] width 7 height 7
click at [96, 144] on span "إضافة كوبون" at bounding box center [89, 144] width 25 height 8
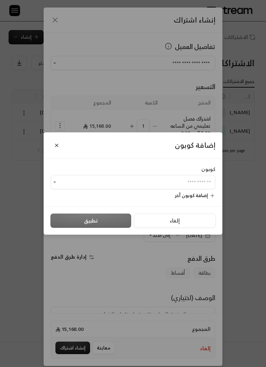
click at [191, 192] on span "إضافة كوبون آخر" at bounding box center [191, 196] width 33 height 8
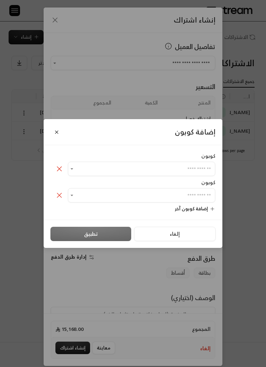
click at [62, 194] on icon at bounding box center [59, 195] width 9 height 9
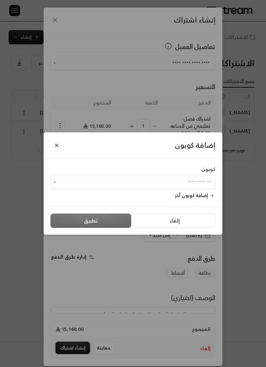
click at [205, 179] on input "اختر العميل" at bounding box center [133, 183] width 165 height 12
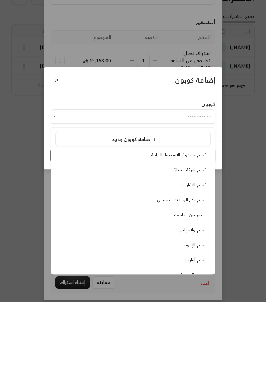
click at [204, 292] on span "خصم ولاء بلس" at bounding box center [193, 296] width 28 height 8
type input "**********"
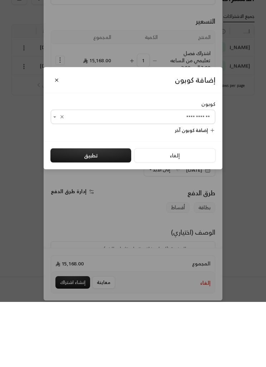
click at [117, 214] on button "تطبيق" at bounding box center [90, 221] width 81 height 14
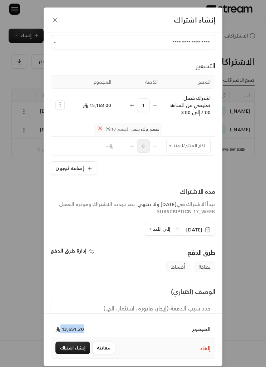
scroll to position [4, 0]
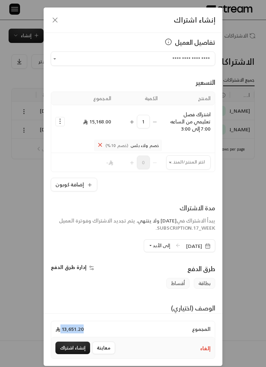
click at [52, 18] on icon "button" at bounding box center [55, 20] width 9 height 9
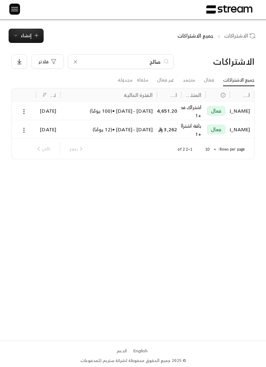
click at [99, 62] on input "صالح" at bounding box center [121, 62] width 80 height 8
click at [27, 111] on icon at bounding box center [24, 112] width 6 height 6
click at [32, 131] on link "عرض" at bounding box center [31, 130] width 17 height 12
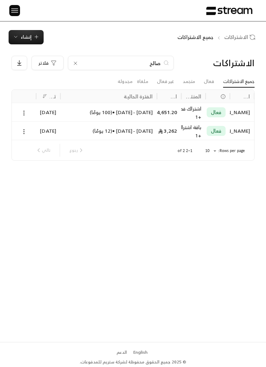
click at [112, 60] on input "صالح" at bounding box center [121, 63] width 80 height 8
click at [124, 63] on input "صالح" at bounding box center [121, 63] width 80 height 8
click at [124, 62] on input "صالح" at bounding box center [121, 63] width 80 height 8
click at [125, 63] on input "صالح" at bounding box center [121, 63] width 80 height 8
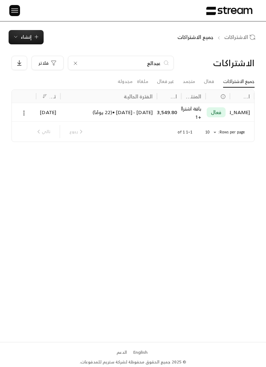
type input "عبدالع"
click at [27, 112] on icon at bounding box center [24, 113] width 6 height 6
click at [32, 134] on link "عرض" at bounding box center [31, 131] width 17 height 12
click at [151, 63] on input "عبدالع" at bounding box center [121, 63] width 80 height 8
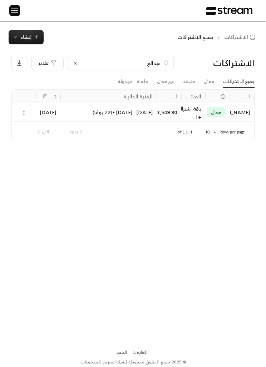
click at [154, 61] on input "عبدالع" at bounding box center [121, 63] width 80 height 8
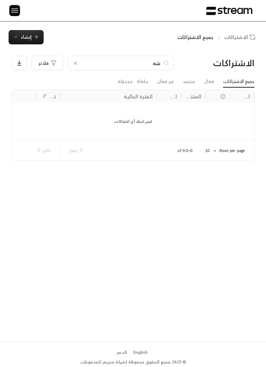
type input "ش"
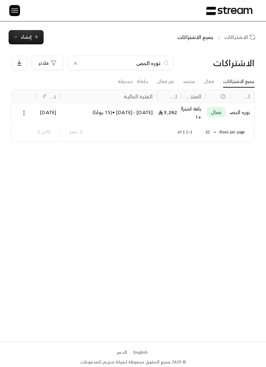
type input "نوره الحص"
click at [22, 110] on icon at bounding box center [24, 113] width 6 height 6
click at [30, 130] on link "عرض" at bounding box center [31, 131] width 17 height 12
click at [103, 64] on input "نوره الحص" at bounding box center [121, 63] width 80 height 8
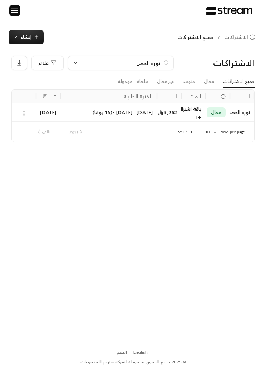
click at [103, 66] on input "نوره الحص" at bounding box center [121, 63] width 80 height 8
click at [102, 66] on input "نوره الحص" at bounding box center [121, 63] width 80 height 8
click at [96, 64] on input "نوره الحص" at bounding box center [121, 63] width 80 height 8
type input "ن"
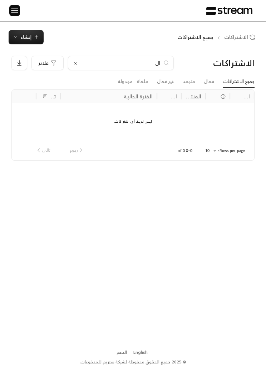
type input "ا"
click at [91, 60] on input "الاحمري" at bounding box center [121, 63] width 80 height 8
type input "الاحمري"
click at [72, 62] on div "الاحمري" at bounding box center [121, 63] width 106 height 14
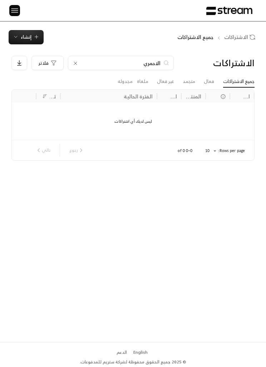
click at [73, 63] on icon at bounding box center [76, 64] width 6 height 6
click at [82, 61] on input at bounding box center [116, 63] width 87 height 8
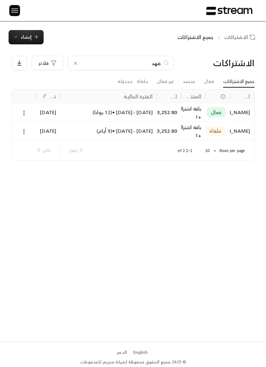
type input "فهد"
click at [27, 111] on icon at bounding box center [24, 113] width 6 height 6
click at [32, 130] on link "عرض" at bounding box center [31, 131] width 17 height 12
click at [150, 62] on input "فهد" at bounding box center [121, 63] width 80 height 8
click at [149, 62] on input "فهد" at bounding box center [121, 63] width 80 height 8
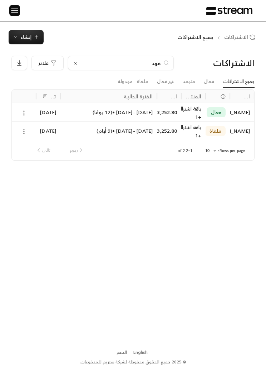
click at [149, 62] on input "فهد" at bounding box center [121, 63] width 80 height 8
type input "ف"
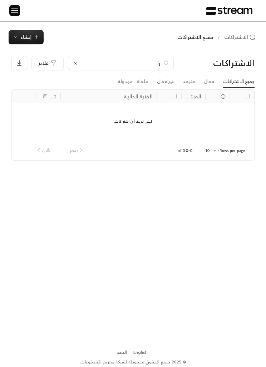
type input "ر"
type input "ا"
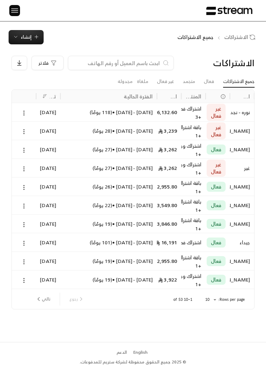
click at [18, 11] on img at bounding box center [14, 10] width 9 height 9
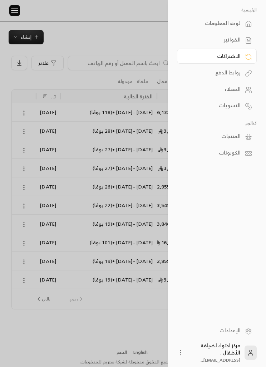
click at [222, 42] on div "الفواتير" at bounding box center [213, 39] width 55 height 7
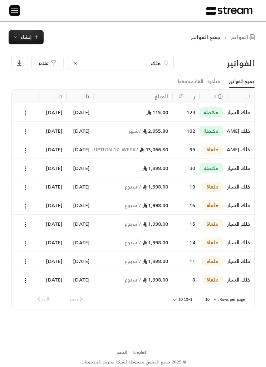
click at [73, 64] on icon at bounding box center [76, 64] width 6 height 6
click at [78, 63] on input at bounding box center [116, 63] width 87 height 8
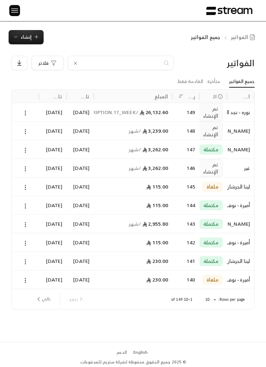
type input "ا"
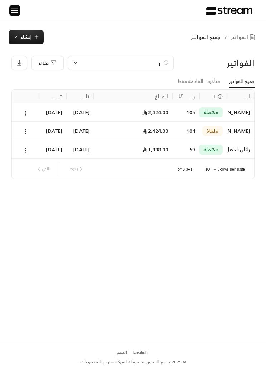
type input "را"
click at [29, 149] on icon at bounding box center [25, 150] width 6 height 6
click at [109, 55] on div "الفواتير را فلاتر جميع الفواتير متأخرة القادمة فقط اسم العميل الحالة رقم الفاتو…" at bounding box center [133, 193] width 266 height 298
click at [120, 61] on input "را" at bounding box center [121, 63] width 80 height 8
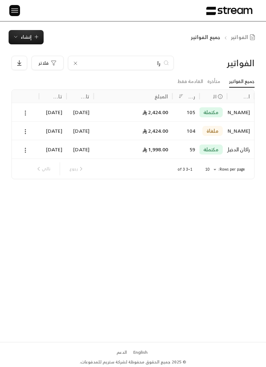
click at [77, 61] on icon at bounding box center [76, 64] width 6 height 6
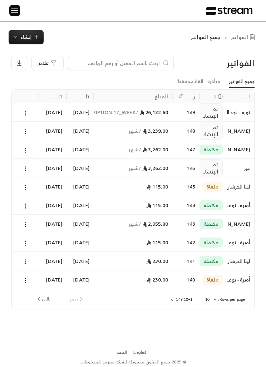
click at [96, 64] on input at bounding box center [116, 63] width 87 height 8
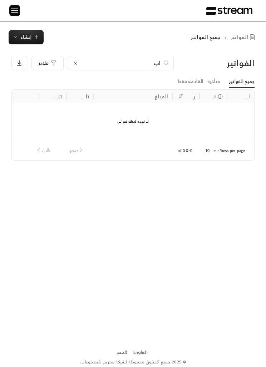
type input "ا"
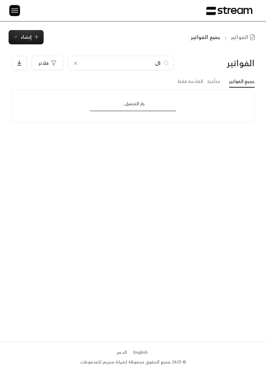
type input "ا"
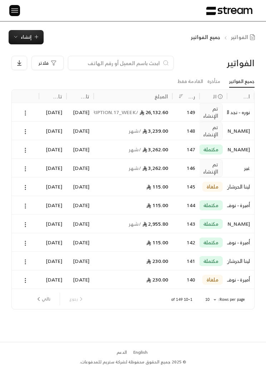
click at [19, 10] on img at bounding box center [14, 10] width 9 height 9
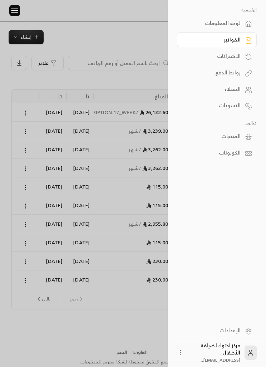
click at [211, 40] on div "الفواتير" at bounding box center [213, 39] width 55 height 7
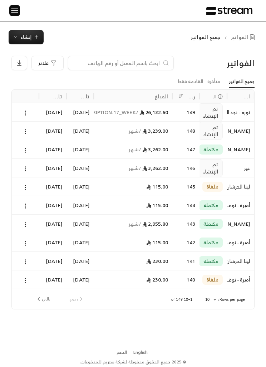
click at [116, 63] on input at bounding box center [116, 63] width 87 height 8
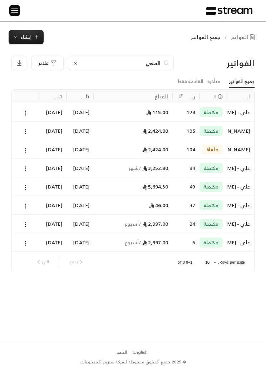
type input "المغي"
click at [75, 65] on icon at bounding box center [76, 64] width 6 height 6
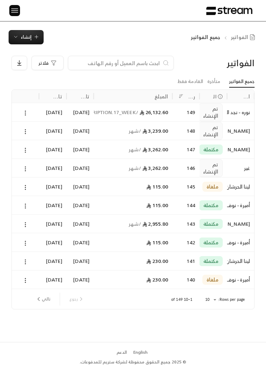
click at [95, 63] on input at bounding box center [116, 63] width 87 height 8
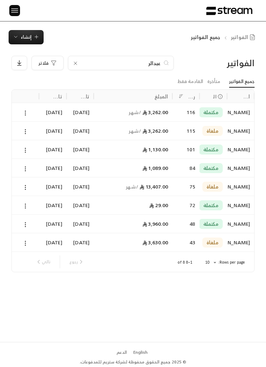
type input "عبدالر"
click at [21, 111] on button at bounding box center [25, 113] width 8 height 8
click at [32, 133] on li "عرض" at bounding box center [32, 131] width 17 height 12
click at [102, 66] on input "عبدالر" at bounding box center [121, 63] width 80 height 8
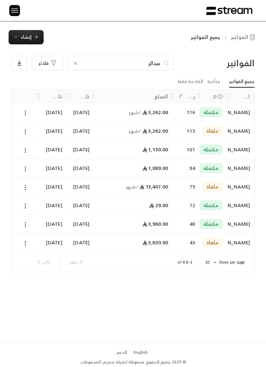
click at [100, 62] on input "عبدالر" at bounding box center [121, 63] width 80 height 8
click at [104, 57] on div "عبدالر" at bounding box center [121, 63] width 106 height 14
click at [79, 59] on div "عبدالر" at bounding box center [121, 63] width 106 height 14
click at [70, 62] on div "عبدالر" at bounding box center [121, 63] width 106 height 14
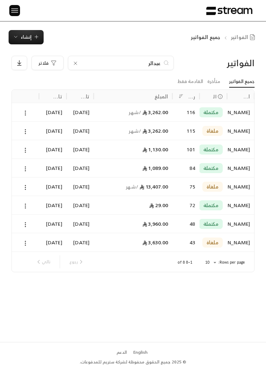
click at [77, 64] on icon at bounding box center [76, 64] width 6 height 6
click at [96, 65] on input at bounding box center [116, 63] width 87 height 8
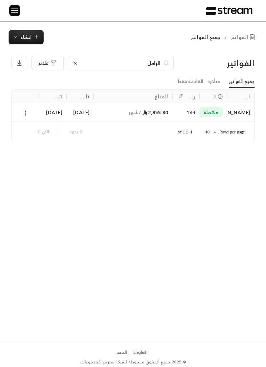
type input "الزامل"
click at [24, 110] on icon at bounding box center [25, 113] width 6 height 6
click at [30, 129] on li "عرض" at bounding box center [32, 131] width 17 height 12
click at [146, 65] on input "الزامل" at bounding box center [121, 63] width 80 height 8
click at [149, 68] on div "الزامل" at bounding box center [121, 63] width 106 height 14
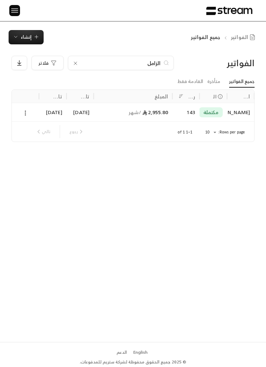
click at [154, 66] on input "الزامل" at bounding box center [121, 63] width 80 height 8
click at [76, 63] on icon at bounding box center [76, 64] width 6 height 6
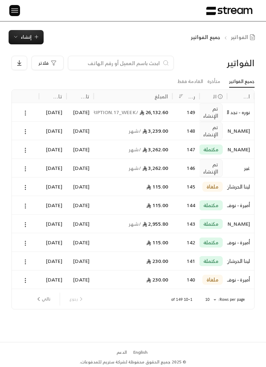
click at [102, 66] on input at bounding box center [116, 63] width 87 height 8
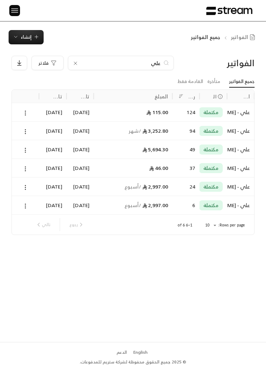
type input "علي"
click at [22, 134] on button at bounding box center [25, 132] width 8 height 8
click at [31, 153] on li "عرض" at bounding box center [32, 150] width 17 height 12
click at [151, 64] on input "علي" at bounding box center [121, 63] width 80 height 8
click at [154, 61] on input "علي" at bounding box center [121, 63] width 80 height 8
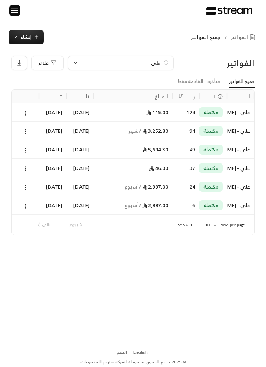
click at [154, 61] on input "علي" at bounding box center [121, 63] width 80 height 8
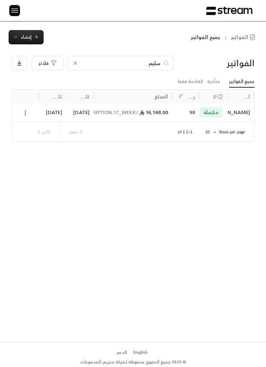
type input "سليم"
click at [24, 116] on icon at bounding box center [25, 113] width 6 height 6
click at [33, 132] on li "عرض" at bounding box center [32, 131] width 17 height 12
click at [150, 62] on input "سليم" at bounding box center [121, 63] width 80 height 8
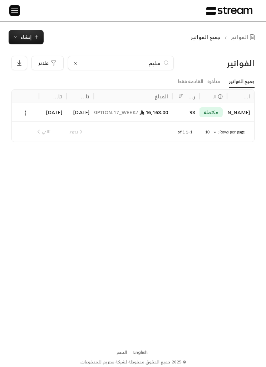
click at [154, 64] on input "سليم" at bounding box center [121, 63] width 80 height 8
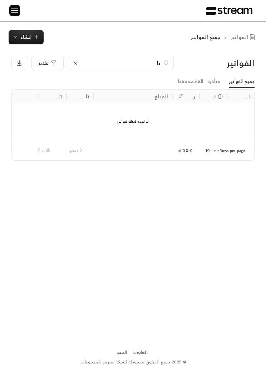
type input "ت"
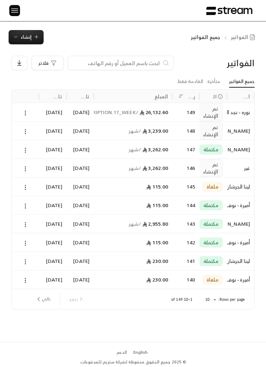
click at [17, 8] on img at bounding box center [14, 10] width 9 height 9
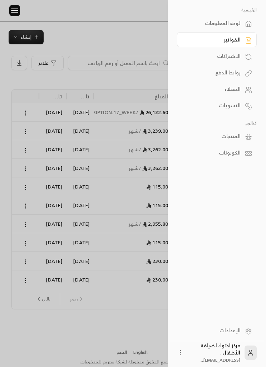
click at [94, 187] on div at bounding box center [133, 183] width 266 height 367
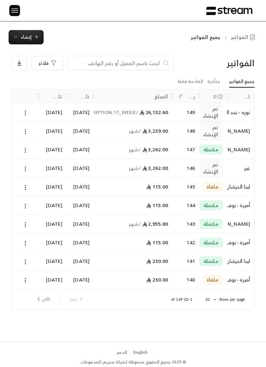
click at [194, 81] on link "القادمة فقط" at bounding box center [191, 81] width 26 height 11
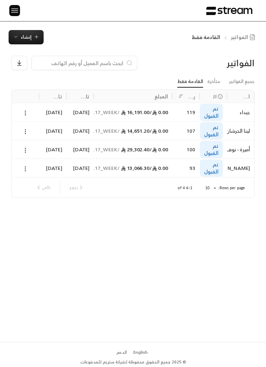
click at [245, 82] on link "جميع الفواتير" at bounding box center [242, 81] width 25 height 11
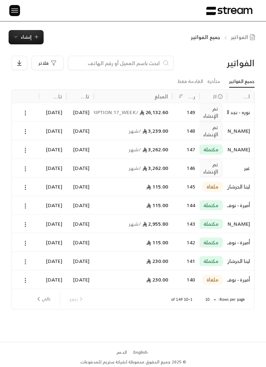
click at [149, 63] on input at bounding box center [116, 63] width 87 height 8
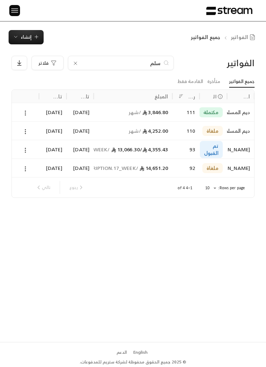
type input "سلم"
click at [27, 149] on icon at bounding box center [25, 150] width 6 height 6
click at [37, 168] on li "عرض" at bounding box center [32, 168] width 17 height 12
click at [130, 57] on div "سلم" at bounding box center [121, 63] width 106 height 14
click at [121, 57] on div "سلم" at bounding box center [121, 63] width 106 height 14
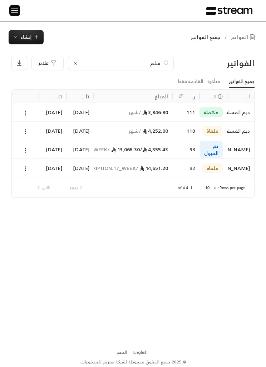
click at [121, 59] on input "سلم" at bounding box center [121, 63] width 80 height 8
click at [76, 61] on icon at bounding box center [76, 64] width 6 height 6
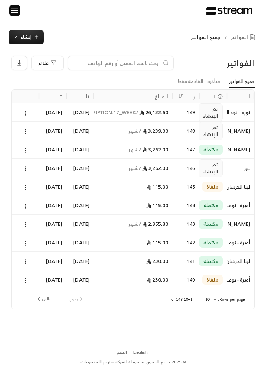
click at [94, 62] on input at bounding box center [116, 63] width 87 height 8
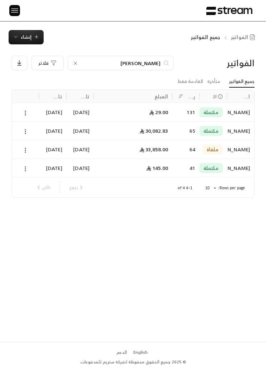
type input "[PERSON_NAME]"
click at [28, 133] on icon at bounding box center [25, 132] width 6 height 6
click at [34, 148] on li "عرض" at bounding box center [32, 150] width 17 height 12
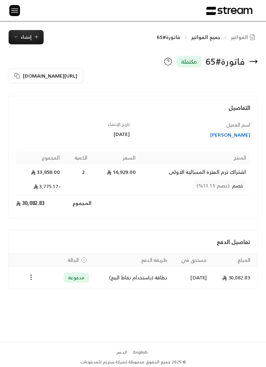
click at [194, 334] on div "فاتورة # 65 مكتملة [URL][DOMAIN_NAME] التفاصيل اسم [PERSON_NAME] تاريخ الإنشاء …" at bounding box center [133, 193] width 266 height 298
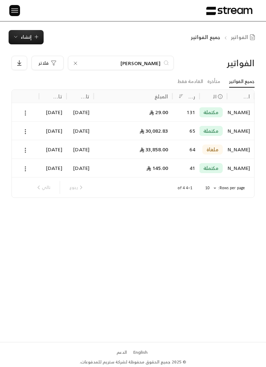
click at [135, 66] on input "[PERSON_NAME]" at bounding box center [121, 63] width 80 height 8
click at [136, 68] on div "[PERSON_NAME]" at bounding box center [121, 63] width 106 height 14
click at [131, 60] on input "[PERSON_NAME]" at bounding box center [121, 63] width 80 height 8
click at [130, 58] on div "[PERSON_NAME]" at bounding box center [121, 63] width 106 height 14
click at [131, 57] on div "[PERSON_NAME]" at bounding box center [121, 63] width 106 height 14
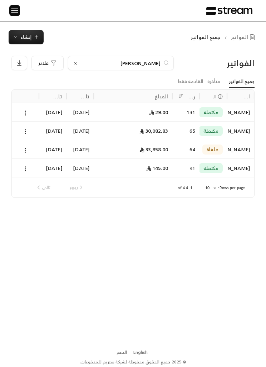
click at [77, 65] on icon at bounding box center [76, 64] width 6 height 6
click at [80, 60] on input at bounding box center [116, 63] width 87 height 8
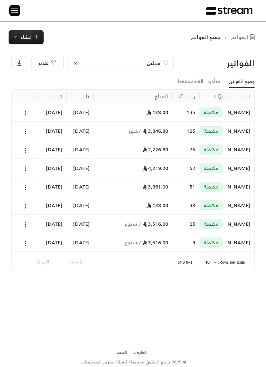
type input "سيلين"
click at [23, 115] on icon at bounding box center [25, 113] width 6 height 6
click at [23, 136] on ul "عرض" at bounding box center [33, 131] width 21 height 18
click at [26, 131] on li "عرض" at bounding box center [32, 131] width 17 height 12
click at [25, 128] on button at bounding box center [25, 132] width 8 height 8
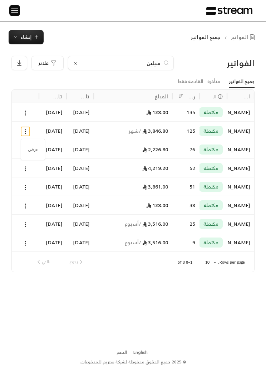
click at [35, 148] on li "عرض" at bounding box center [32, 150] width 17 height 12
click at [96, 55] on div "الفواتير سيلين فلاتر جميع الفواتير متأخرة القادمة فقط اسم العميل الحالة رقم الف…" at bounding box center [133, 193] width 266 height 298
click at [71, 62] on div "سيلين" at bounding box center [121, 63] width 106 height 14
click at [76, 62] on icon at bounding box center [76, 64] width 6 height 6
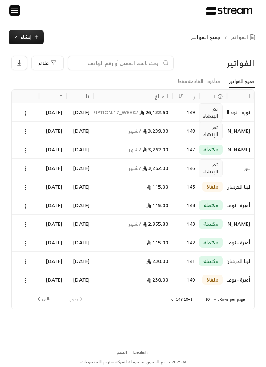
click at [106, 61] on input at bounding box center [116, 63] width 87 height 8
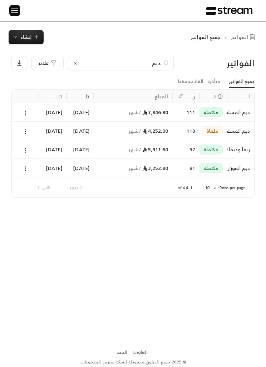
type input "ديم"
click at [24, 114] on icon at bounding box center [25, 113] width 6 height 6
click at [32, 130] on li "عرض" at bounding box center [32, 131] width 17 height 12
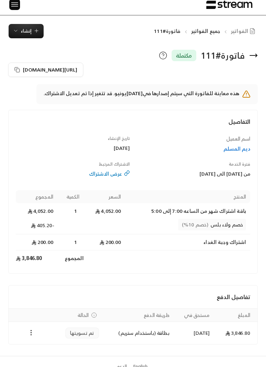
scroll to position [6, 0]
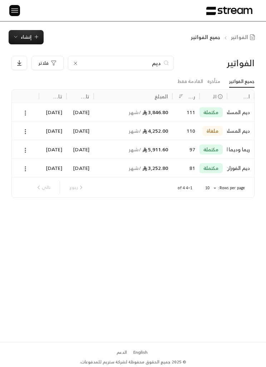
click at [147, 63] on input "ديم" at bounding box center [121, 63] width 80 height 8
click at [155, 55] on div "الفواتير ديم فلاتر جميع الفواتير متأخرة القادمة فقط اسم العميل الحالة رقم الفات…" at bounding box center [133, 193] width 266 height 298
click at [73, 63] on icon at bounding box center [76, 63] width 6 height 6
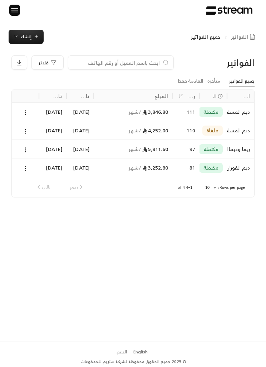
click at [83, 61] on input at bounding box center [116, 63] width 87 height 8
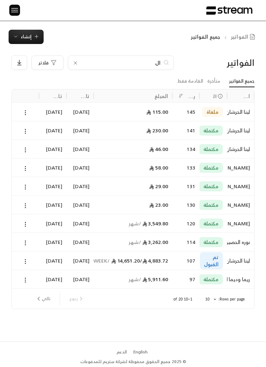
type input "ا"
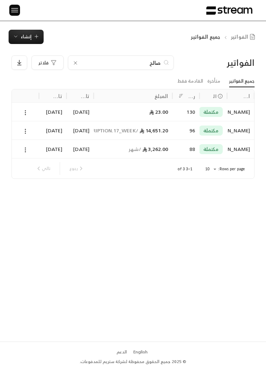
type input "صالح"
click at [29, 149] on button at bounding box center [25, 150] width 8 height 8
click at [36, 167] on li "عرض" at bounding box center [32, 168] width 17 height 12
click at [155, 63] on input "صالح" at bounding box center [121, 63] width 80 height 8
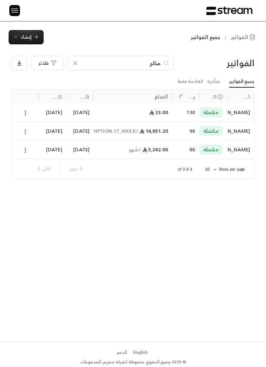
click at [155, 61] on input "صالح" at bounding box center [121, 63] width 80 height 8
click at [71, 61] on div "صالح" at bounding box center [121, 63] width 106 height 14
click at [74, 62] on icon at bounding box center [75, 63] width 3 height 3
click at [92, 67] on input at bounding box center [116, 63] width 87 height 8
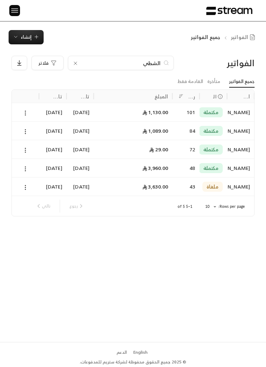
type input "الشطي"
click at [29, 114] on button at bounding box center [25, 113] width 8 height 8
click at [27, 129] on li "عرض" at bounding box center [32, 131] width 17 height 12
click at [148, 62] on input "الشطي" at bounding box center [121, 63] width 80 height 8
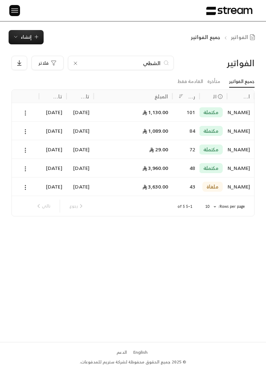
click at [149, 63] on input "الشطي" at bounding box center [121, 63] width 80 height 8
click at [149, 62] on input "الشطي" at bounding box center [121, 63] width 80 height 8
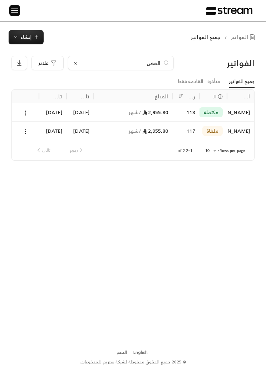
type input "الفض"
click at [24, 109] on button at bounding box center [25, 113] width 8 height 8
click at [38, 129] on li "عرض" at bounding box center [32, 131] width 17 height 12
click at [130, 63] on input "الفض" at bounding box center [121, 63] width 80 height 8
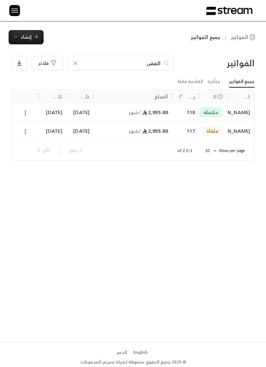
click at [120, 57] on div "الفض" at bounding box center [121, 63] width 106 height 14
click at [78, 61] on icon at bounding box center [76, 64] width 6 height 6
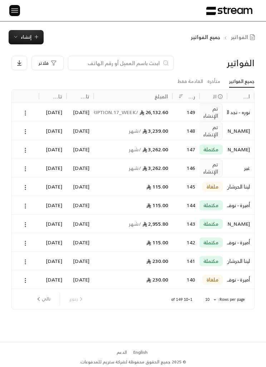
click at [99, 65] on input at bounding box center [116, 63] width 87 height 8
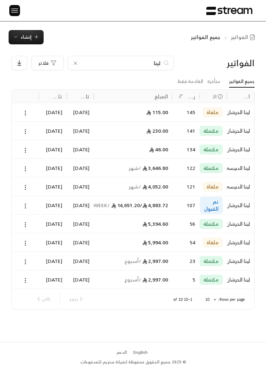
type input "لينا"
click at [29, 170] on button at bounding box center [25, 169] width 8 height 8
click at [32, 183] on li "عرض" at bounding box center [32, 187] width 17 height 12
